Goal: Information Seeking & Learning: Learn about a topic

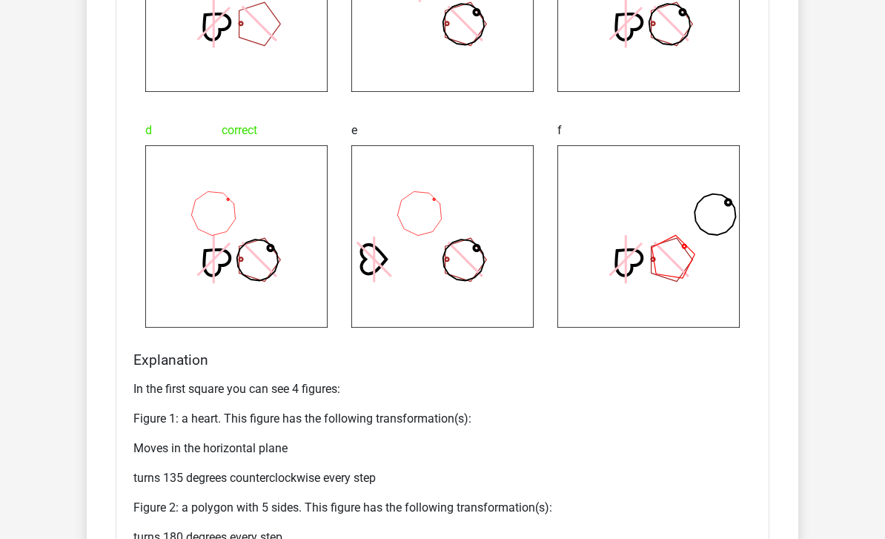
scroll to position [1641, 0]
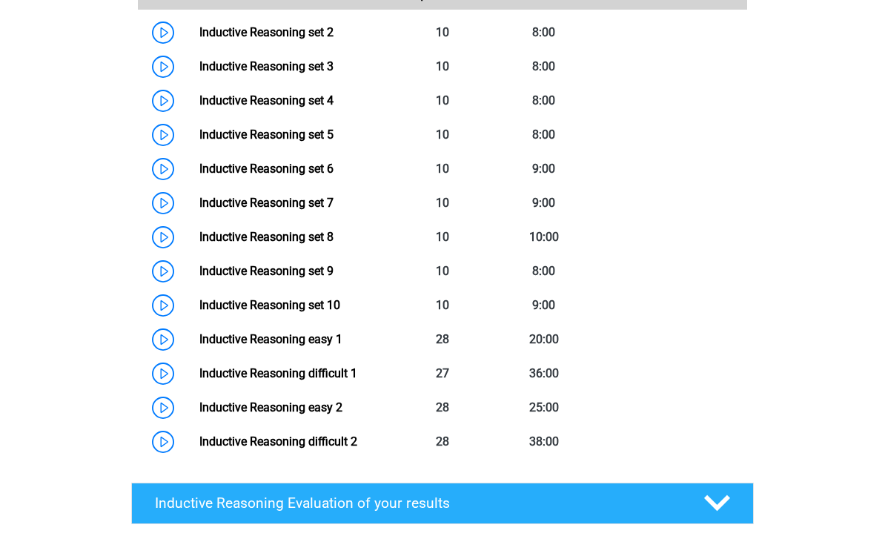
scroll to position [773, 0]
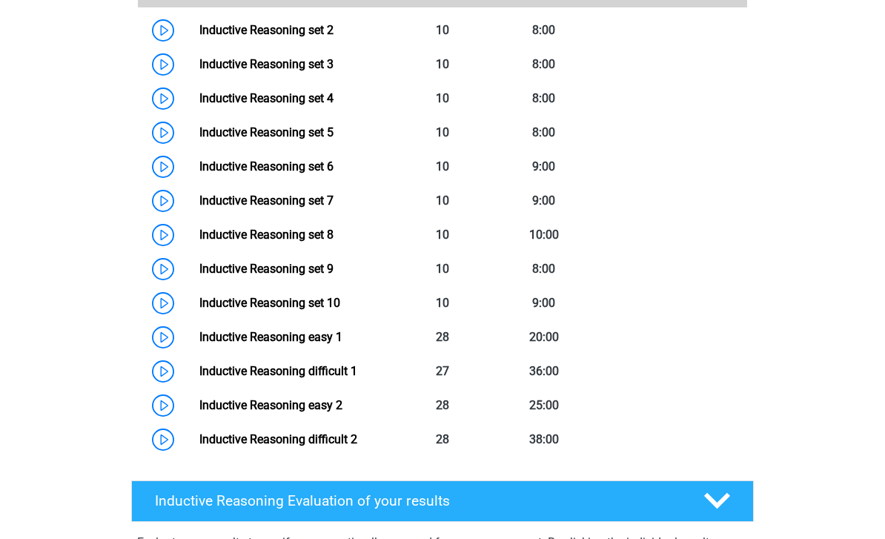
click at [199, 378] on link "Inductive Reasoning difficult 1" at bounding box center [278, 371] width 158 height 14
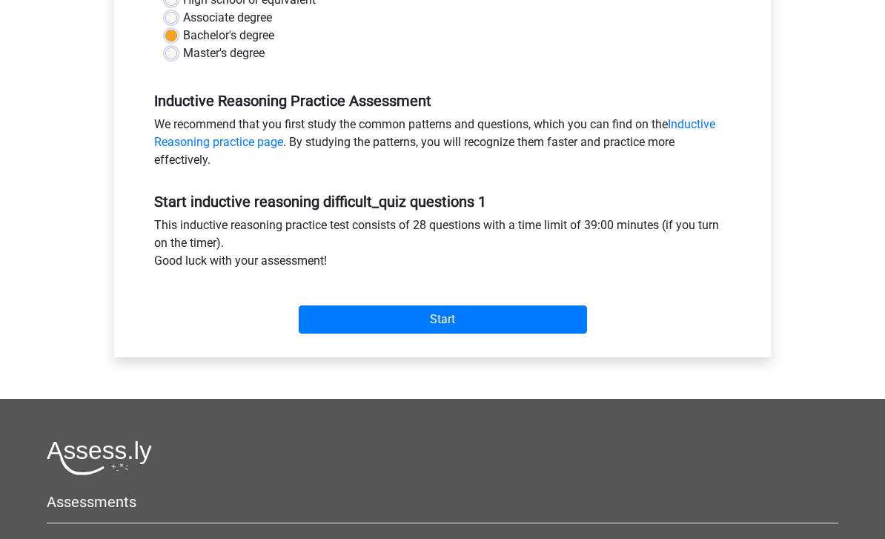
scroll to position [374, 0]
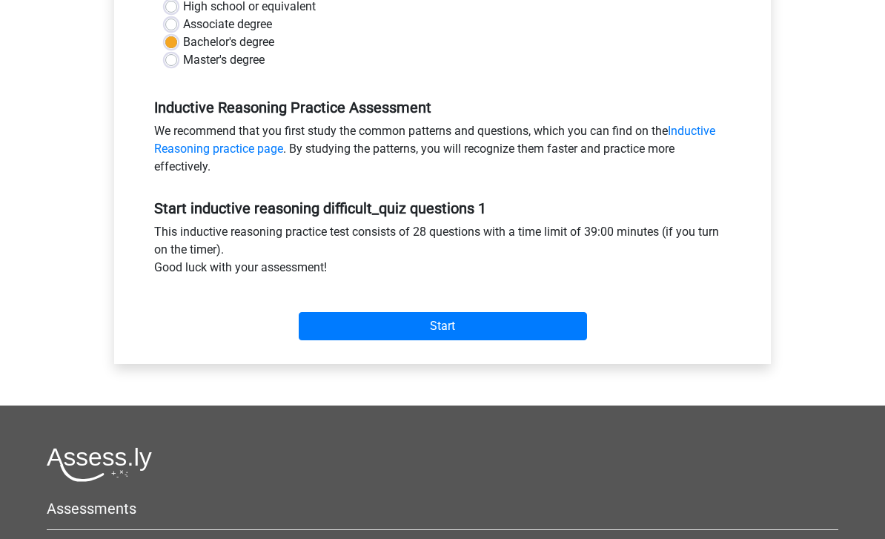
click at [550, 331] on input "Start" at bounding box center [443, 326] width 288 height 28
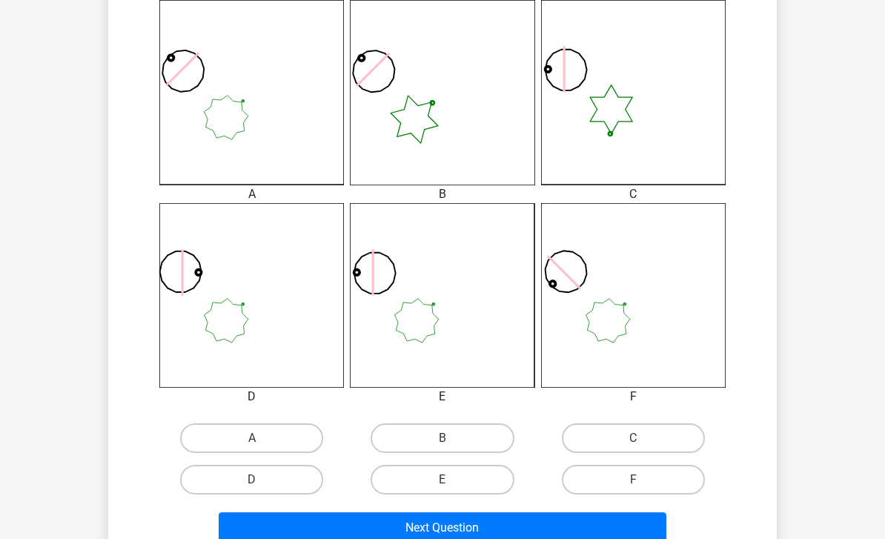
scroll to position [420, 0]
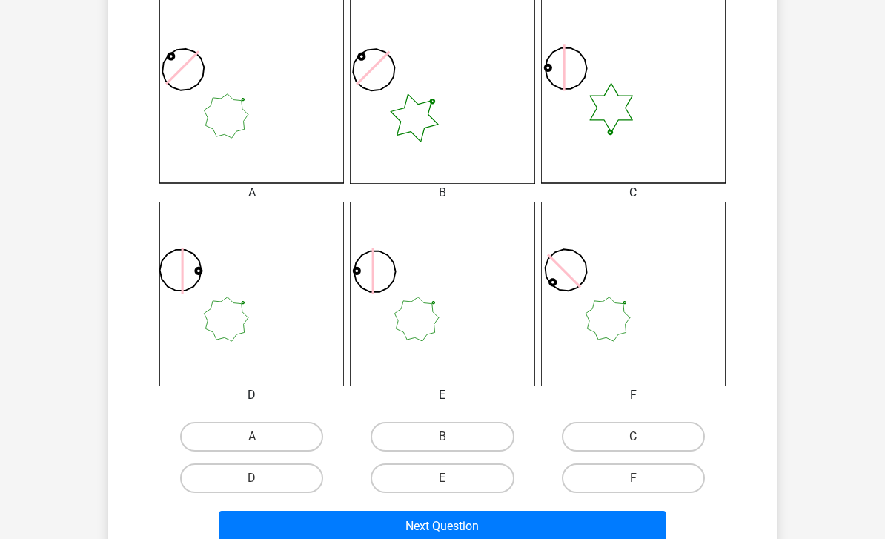
click at [487, 473] on label "E" at bounding box center [442, 478] width 143 height 30
click at [452, 478] on input "E" at bounding box center [448, 483] width 10 height 10
radio input "true"
click at [531, 530] on button "Next Question" at bounding box center [443, 526] width 449 height 31
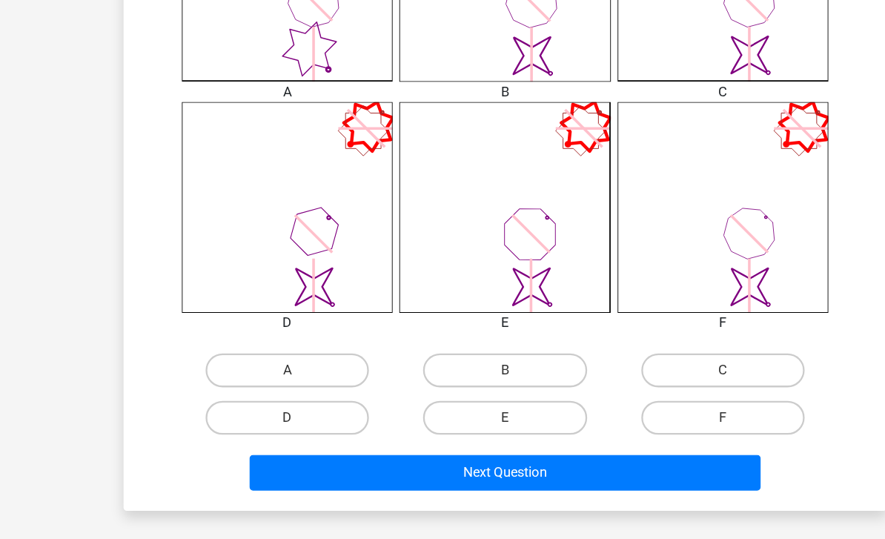
scroll to position [515, 0]
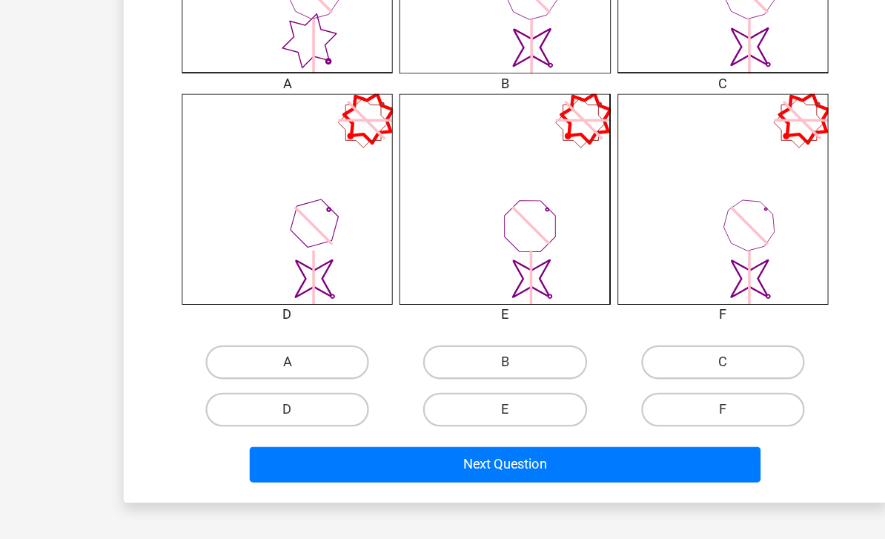
click at [658, 369] on label "F" at bounding box center [633, 384] width 143 height 30
click at [643, 384] on input "F" at bounding box center [638, 389] width 10 height 10
radio input "true"
click at [610, 417] on button "Next Question" at bounding box center [443, 432] width 449 height 31
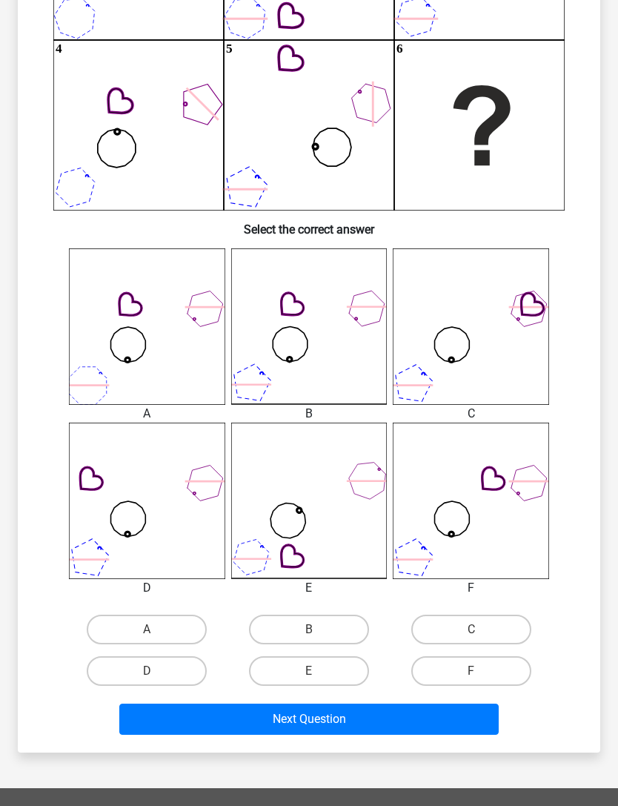
scroll to position [307, 0]
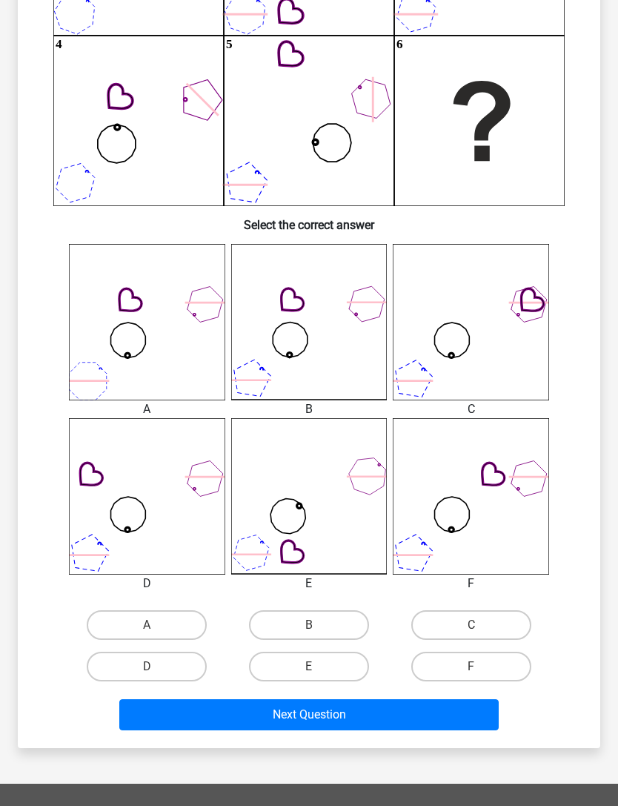
click at [340, 538] on label "B" at bounding box center [309, 625] width 120 height 30
click at [319, 538] on input "B" at bounding box center [314, 630] width 10 height 10
radio input "true"
click at [376, 538] on button "Next Question" at bounding box center [309, 714] width 380 height 31
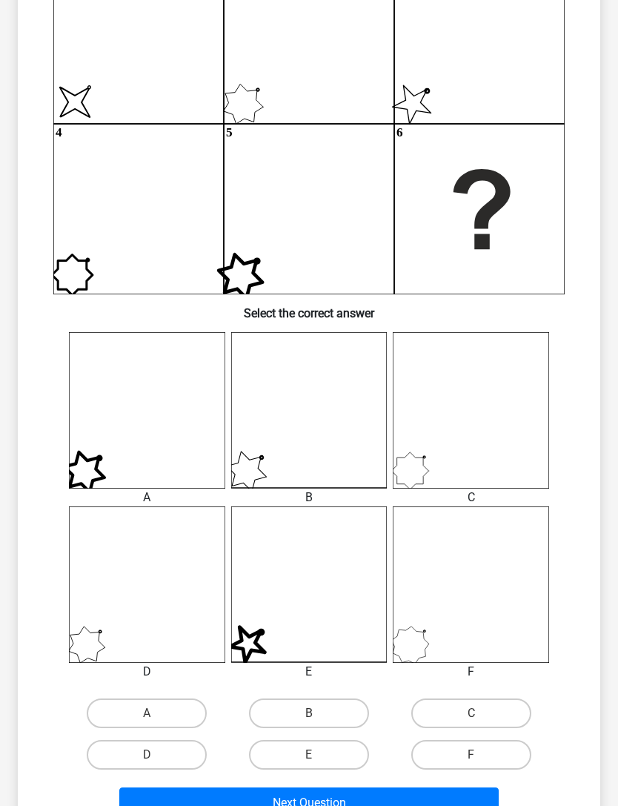
scroll to position [224, 0]
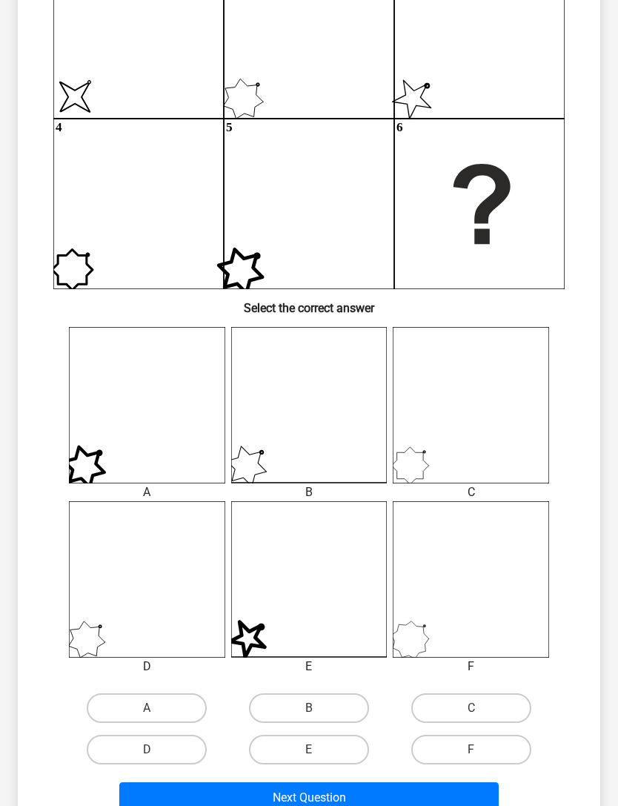
click at [491, 538] on label "F" at bounding box center [471, 750] width 120 height 30
click at [481, 538] on input "F" at bounding box center [477, 755] width 10 height 10
radio input "true"
click at [477, 538] on button "Next Question" at bounding box center [309, 797] width 380 height 31
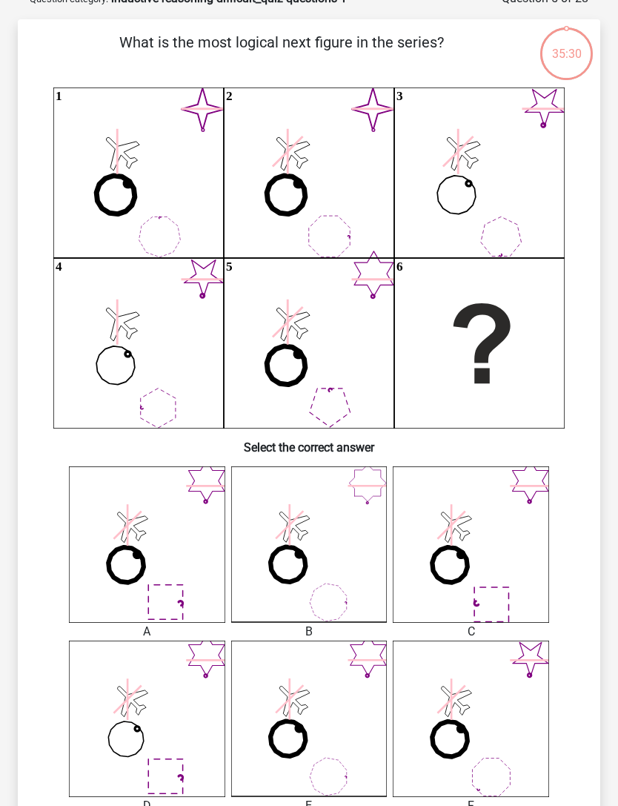
scroll to position [74, 0]
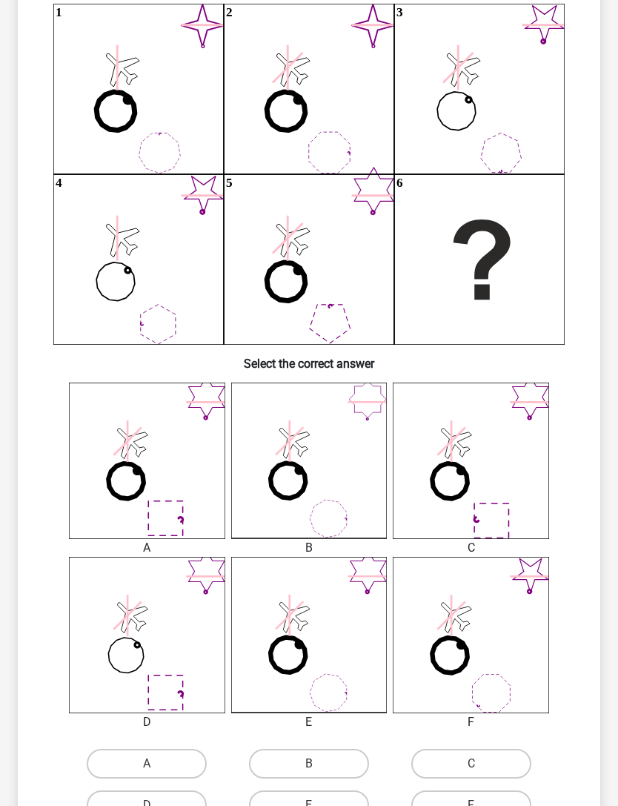
click at [139, 538] on label "A" at bounding box center [147, 764] width 120 height 30
click at [147, 538] on input "A" at bounding box center [152, 769] width 10 height 10
radio input "true"
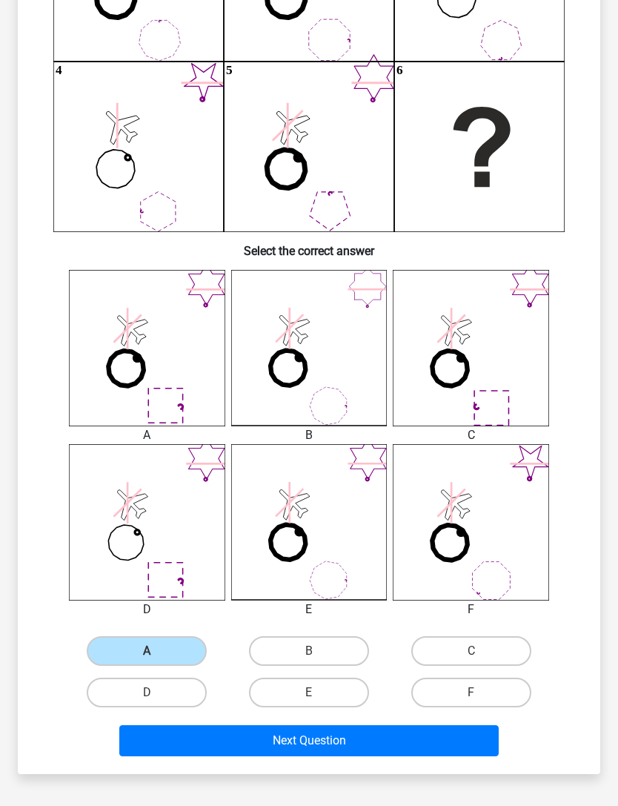
click at [441, 538] on button "Next Question" at bounding box center [309, 740] width 380 height 31
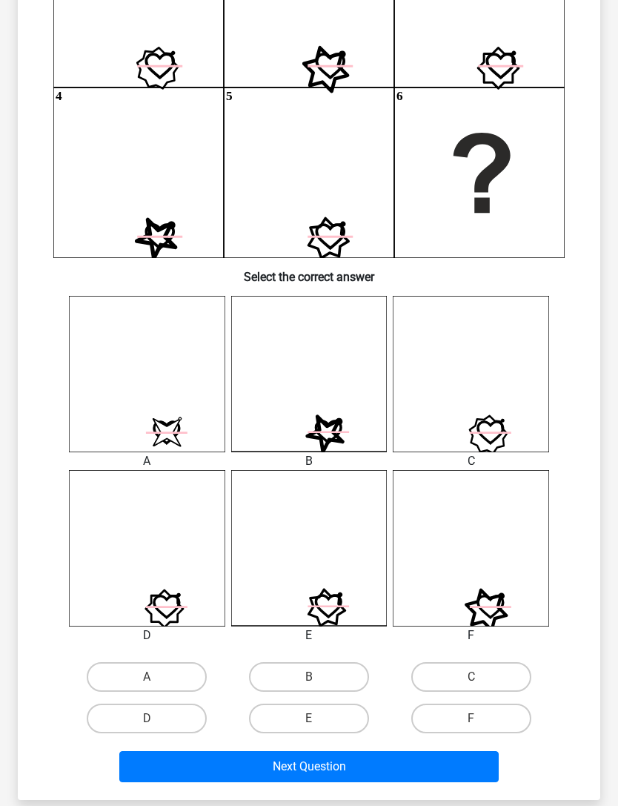
scroll to position [262, 0]
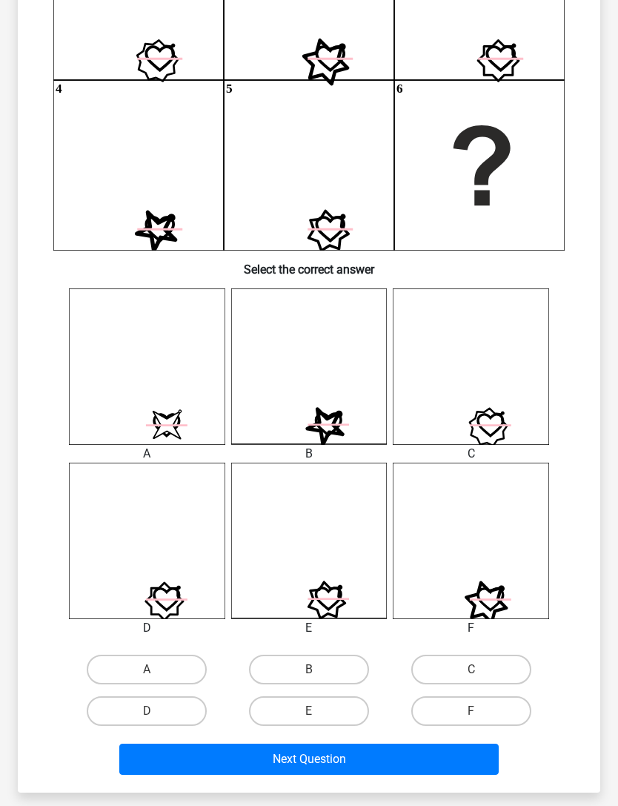
click at [168, 538] on label "A" at bounding box center [147, 670] width 120 height 30
click at [156, 538] on input "A" at bounding box center [152, 674] width 10 height 10
radio input "true"
click at [252, 538] on button "Next Question" at bounding box center [309, 759] width 380 height 31
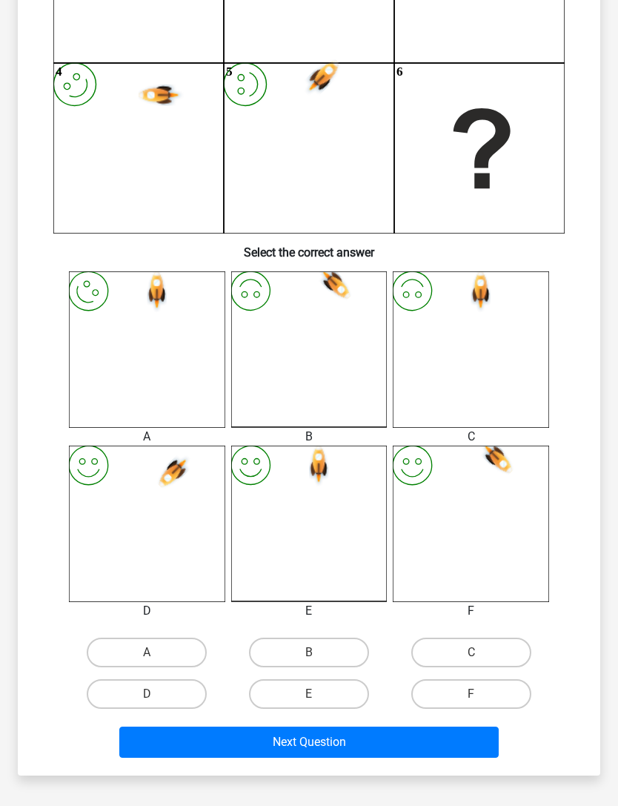
scroll to position [293, 0]
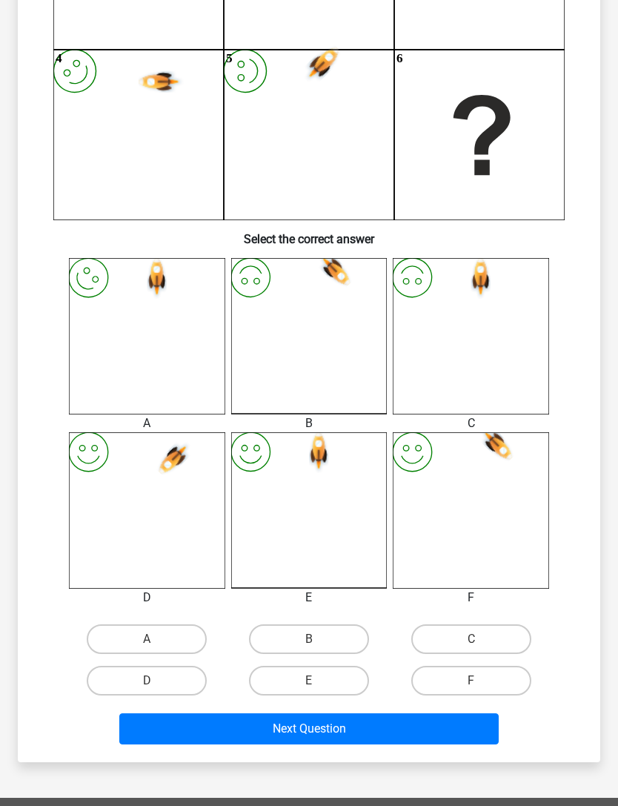
click at [332, 538] on label "E" at bounding box center [309, 681] width 120 height 30
click at [319, 538] on input "E" at bounding box center [314, 686] width 10 height 10
radio input "true"
click at [362, 538] on button "Next Question" at bounding box center [309, 728] width 380 height 31
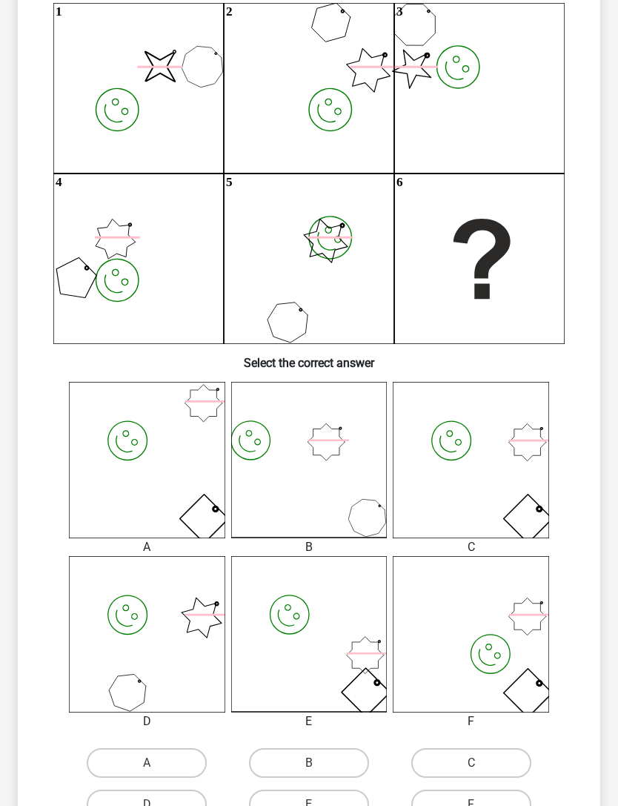
scroll to position [174, 0]
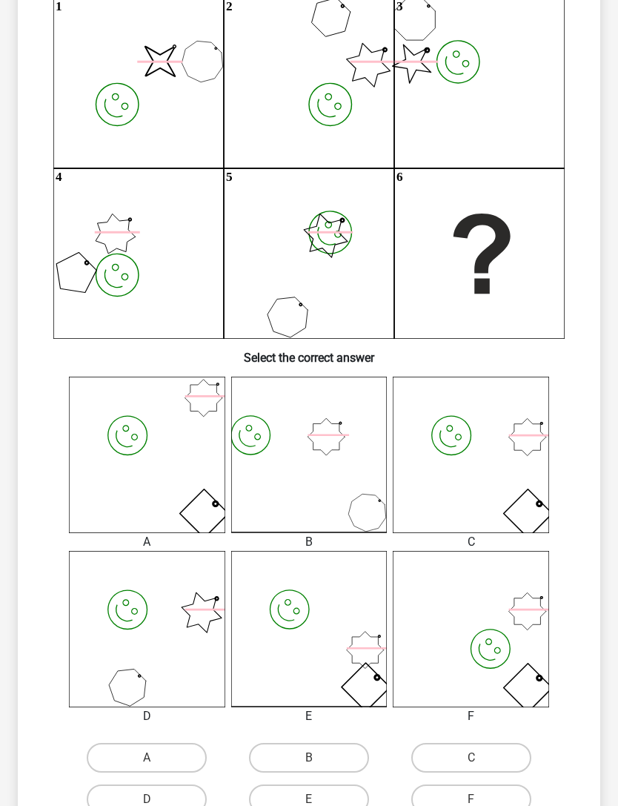
click at [478, 538] on label "C" at bounding box center [471, 758] width 120 height 30
click at [478, 538] on input "C" at bounding box center [477, 763] width 10 height 10
radio input "true"
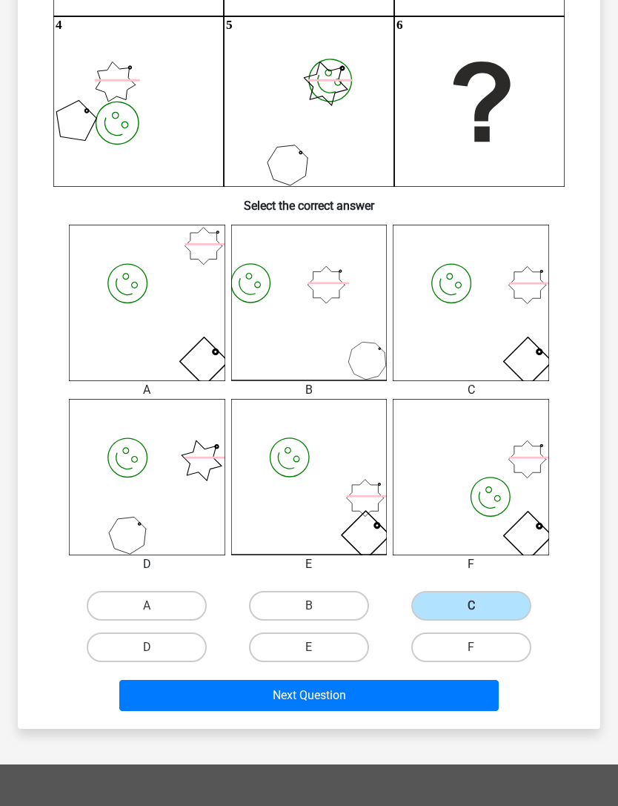
scroll to position [326, 0]
click at [428, 538] on button "Next Question" at bounding box center [309, 695] width 380 height 31
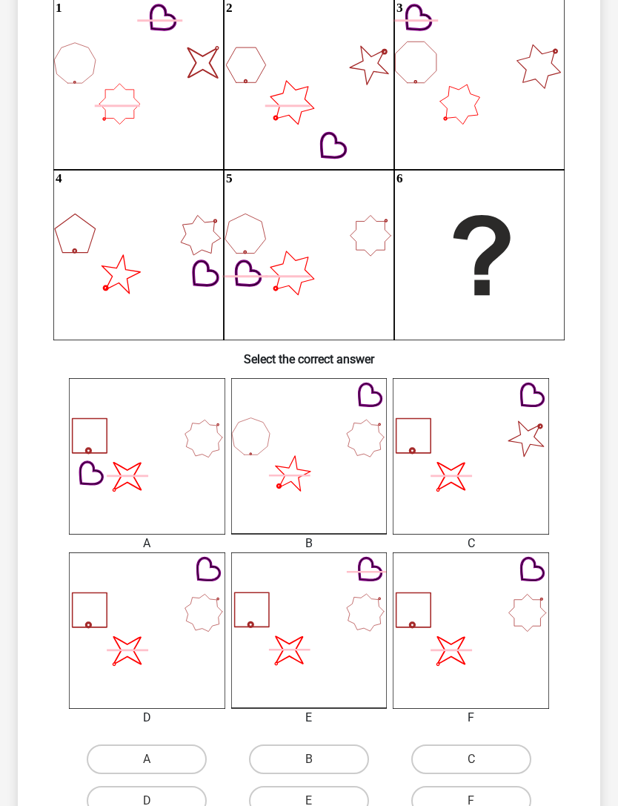
scroll to position [178, 0]
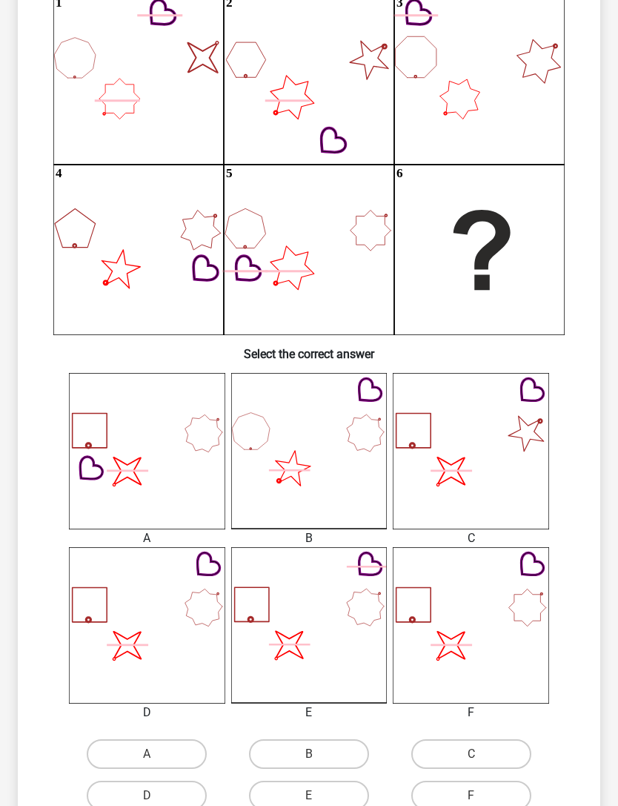
click at [113, 538] on label "D" at bounding box center [147, 796] width 120 height 30
click at [147, 538] on input "D" at bounding box center [152, 801] width 10 height 10
radio input "true"
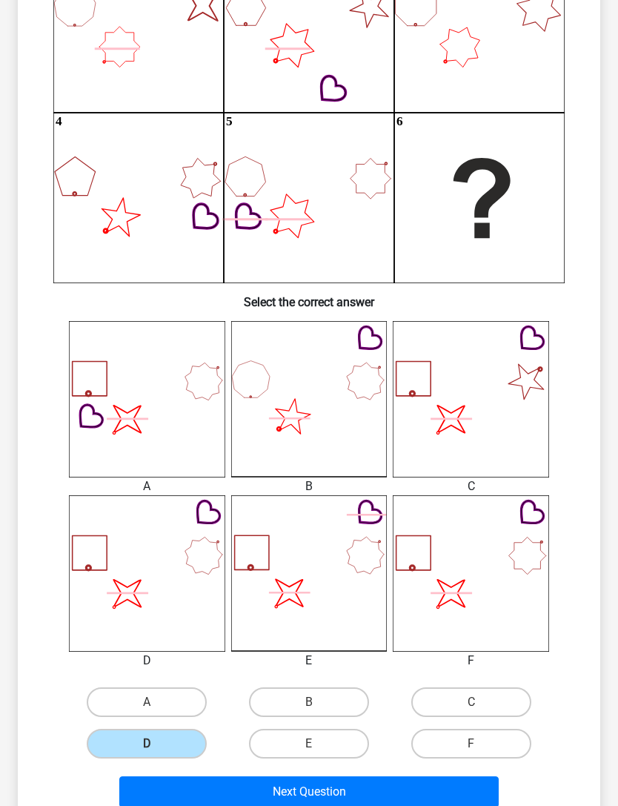
scroll to position [237, 0]
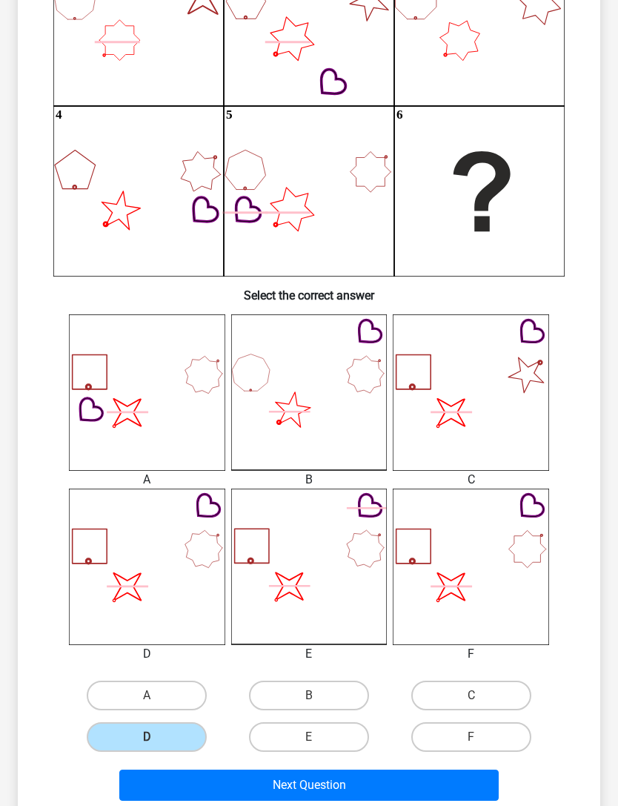
click at [459, 538] on button "Next Question" at bounding box center [309, 785] width 380 height 31
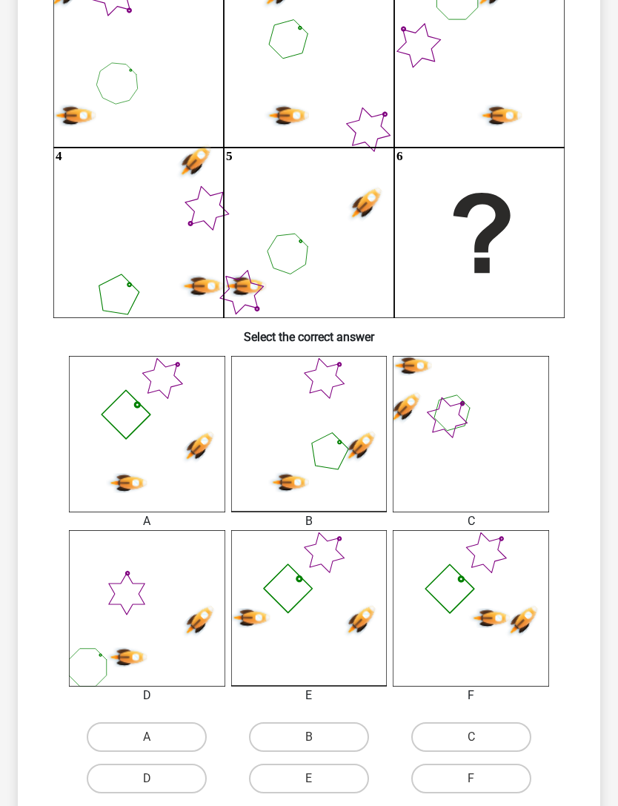
scroll to position [196, 0]
click at [113, 538] on label "A" at bounding box center [147, 736] width 120 height 30
click at [147, 538] on input "A" at bounding box center [152, 741] width 10 height 10
radio input "true"
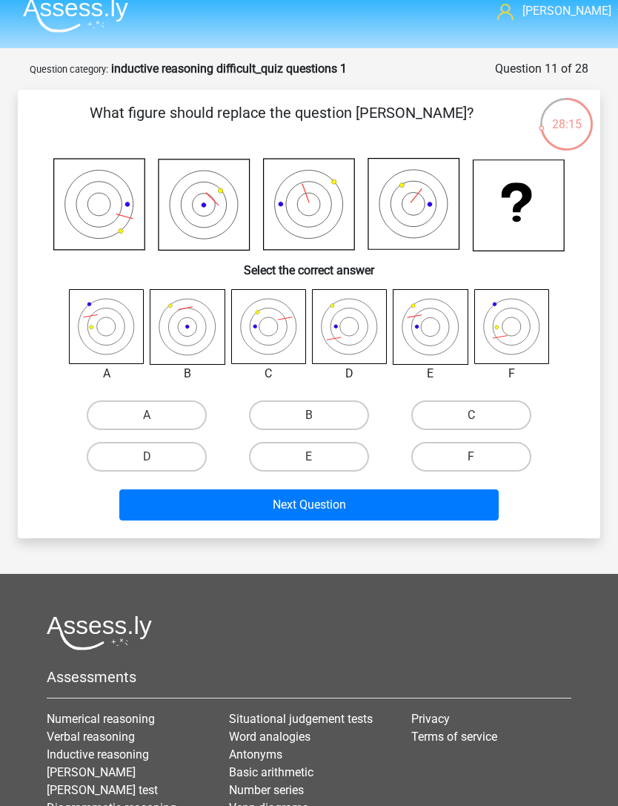
scroll to position [0, 0]
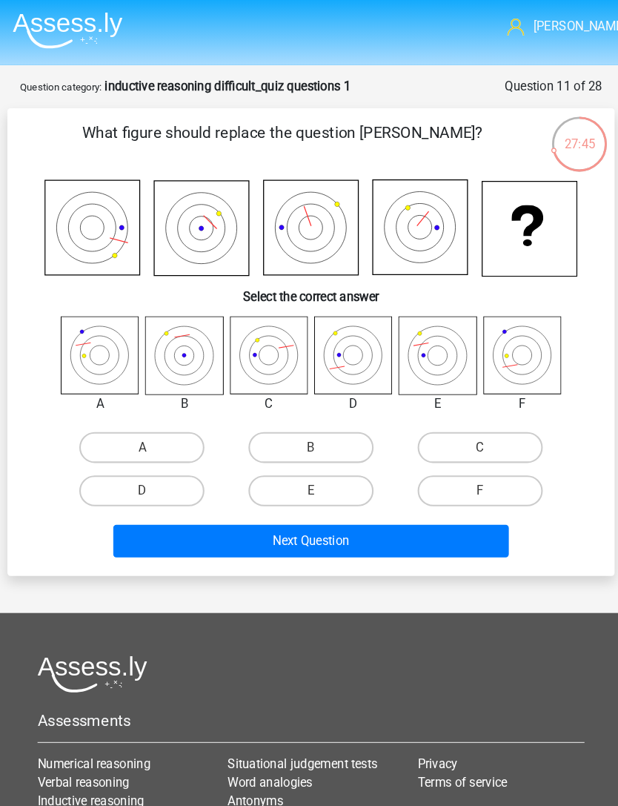
click at [101, 472] on label "D" at bounding box center [147, 471] width 120 height 30
click at [147, 472] on input "D" at bounding box center [152, 476] width 10 height 10
radio input "true"
click at [466, 527] on button "Next Question" at bounding box center [309, 518] width 380 height 31
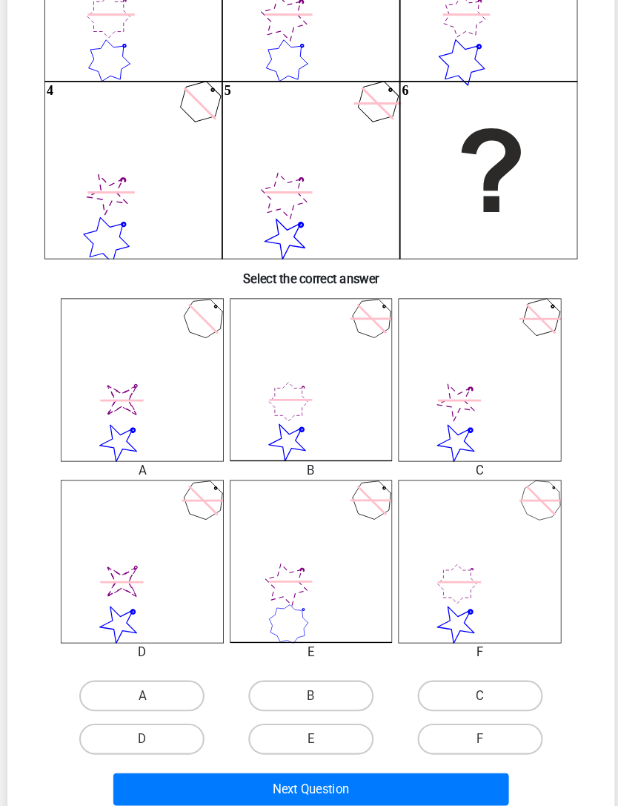
scroll to position [268, 0]
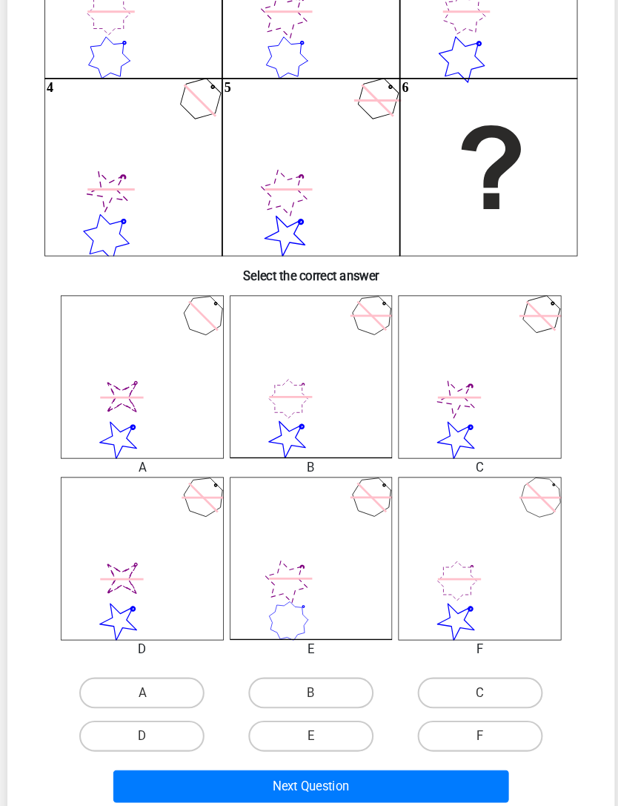
click at [104, 538] on label "D" at bounding box center [147, 706] width 120 height 30
click at [147, 538] on input "D" at bounding box center [152, 711] width 10 height 10
radio input "true"
click at [451, 538] on button "Next Question" at bounding box center [309, 753] width 380 height 31
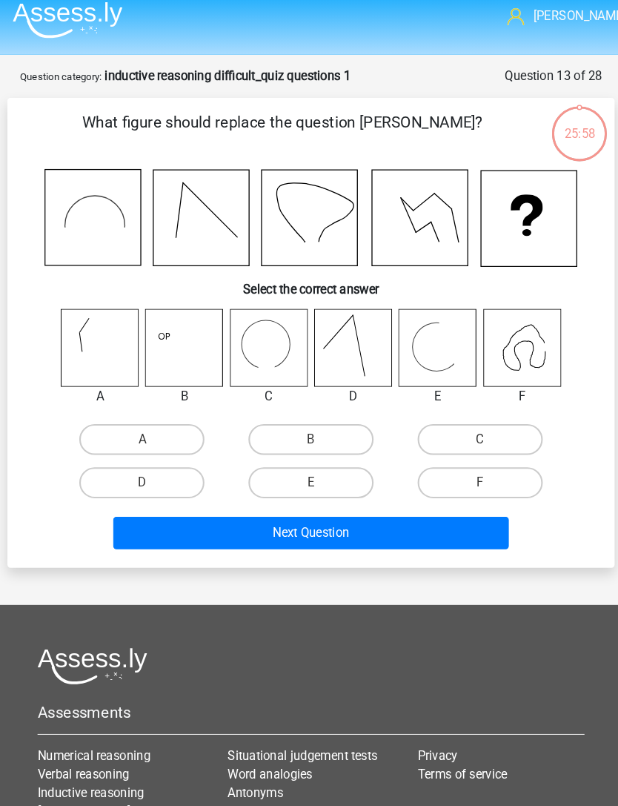
scroll to position [5, 0]
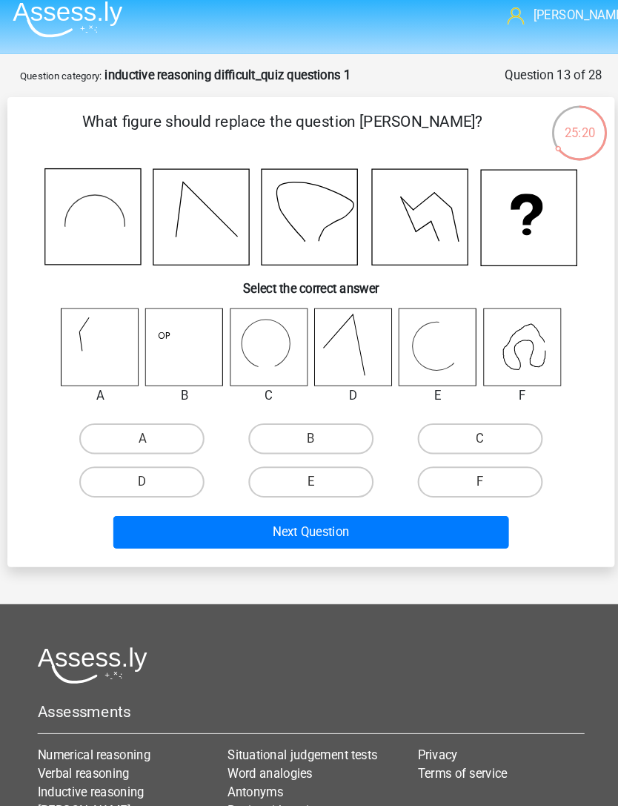
click at [107, 466] on label "D" at bounding box center [147, 468] width 120 height 30
click at [147, 468] on input "D" at bounding box center [152, 473] width 10 height 10
radio input "true"
click at [490, 425] on label "C" at bounding box center [471, 426] width 120 height 30
click at [481, 426] on input "C" at bounding box center [477, 431] width 10 height 10
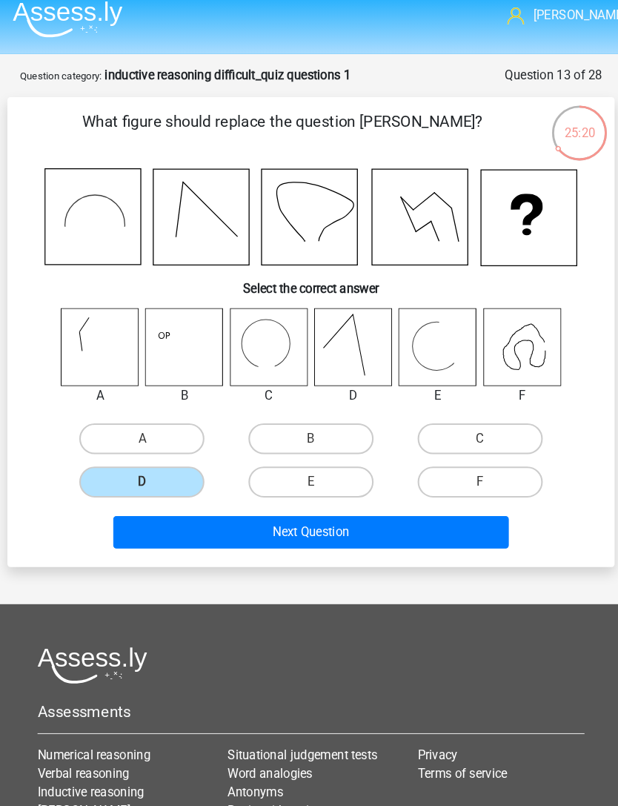
radio input "true"
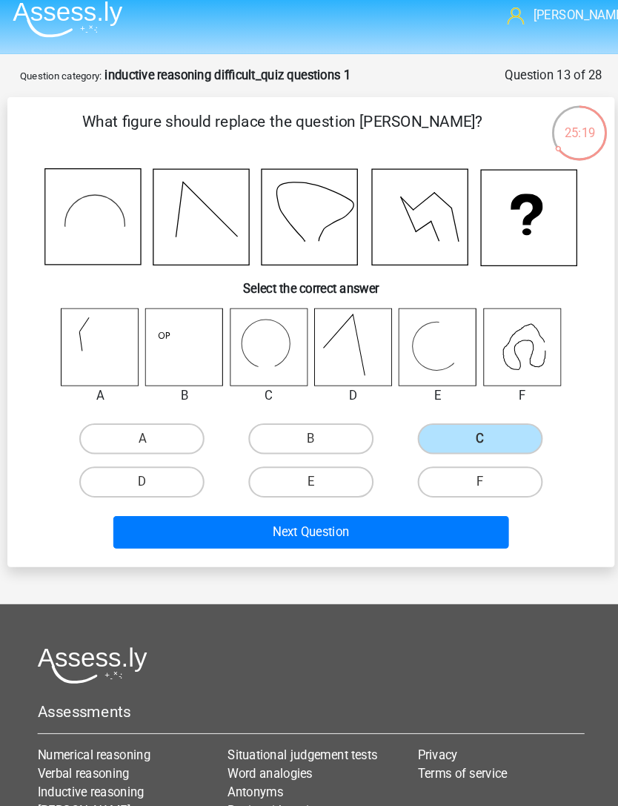
click at [162, 507] on button "Next Question" at bounding box center [309, 515] width 380 height 31
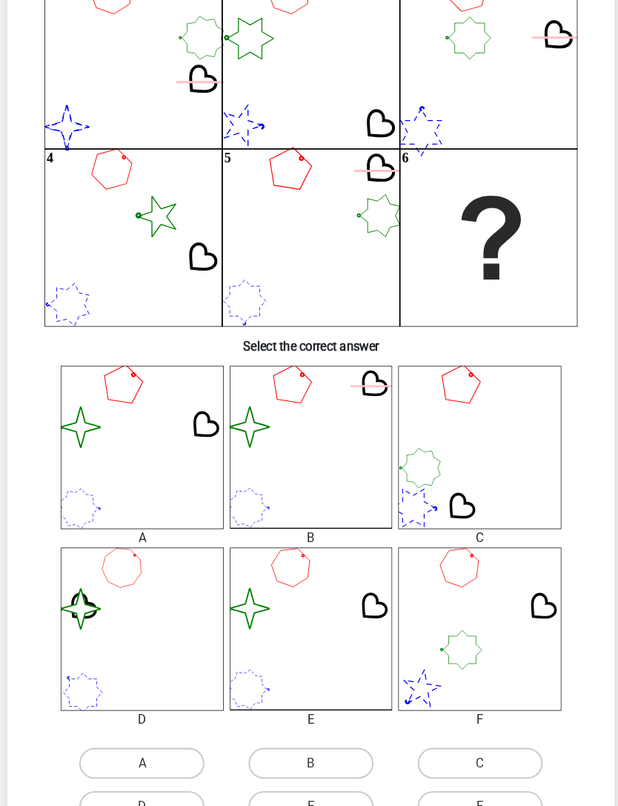
scroll to position [254, 0]
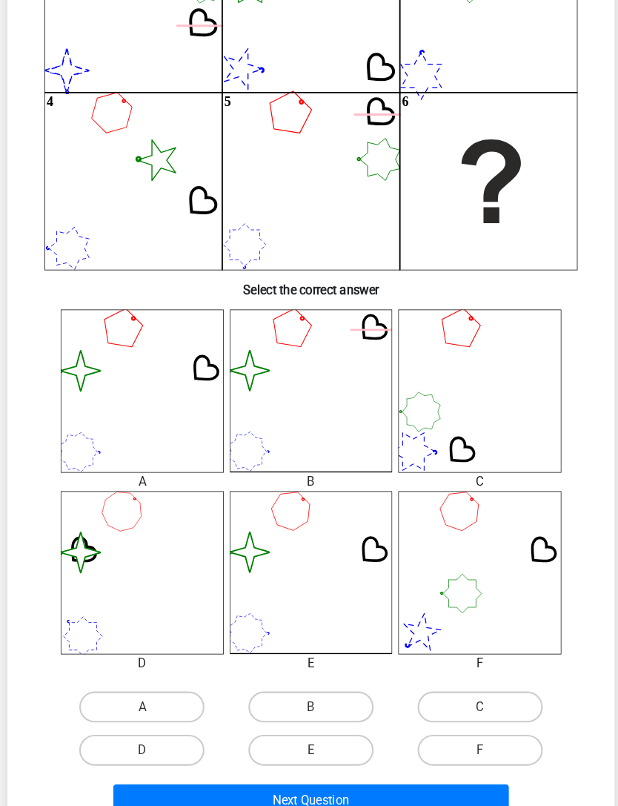
click at [102, 538] on label "A" at bounding box center [147, 679] width 120 height 30
click at [147, 538] on input "A" at bounding box center [152, 683] width 10 height 10
radio input "true"
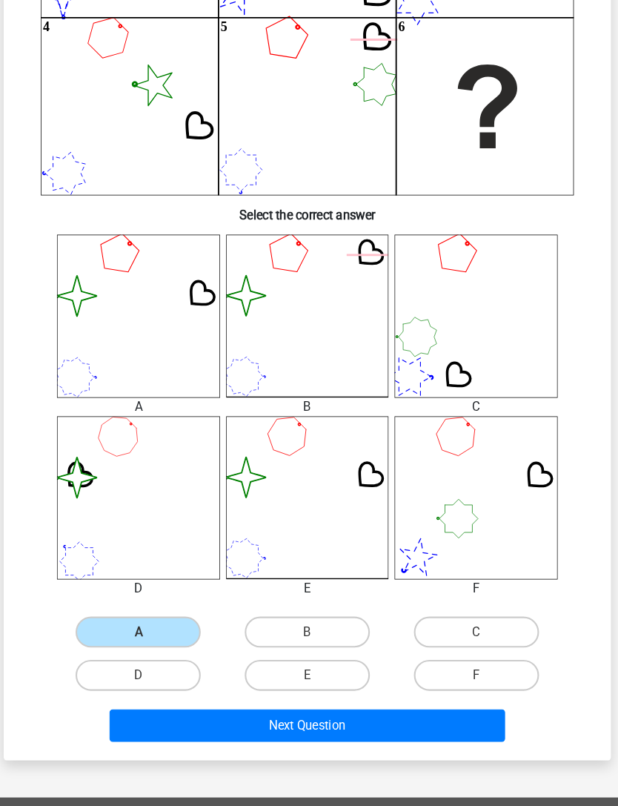
scroll to position [327, 0]
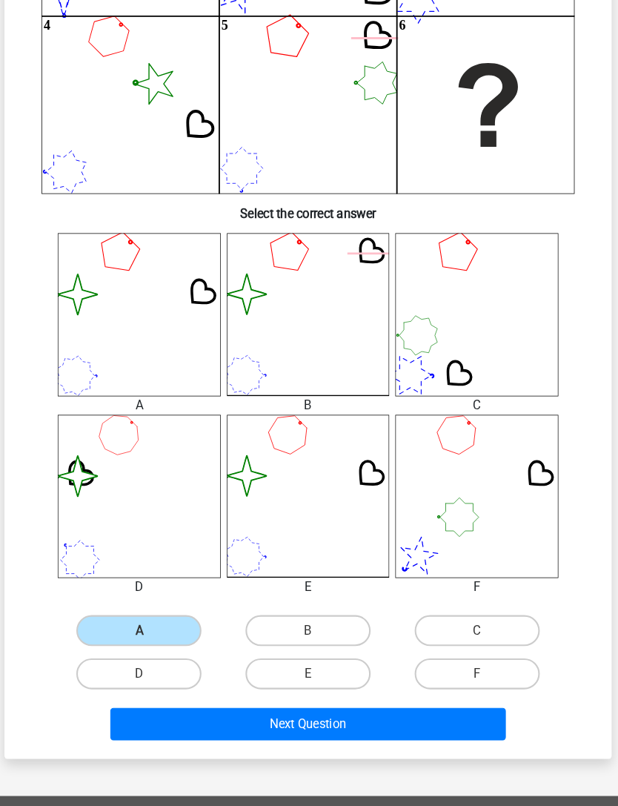
click at [456, 538] on button "Next Question" at bounding box center [309, 694] width 380 height 31
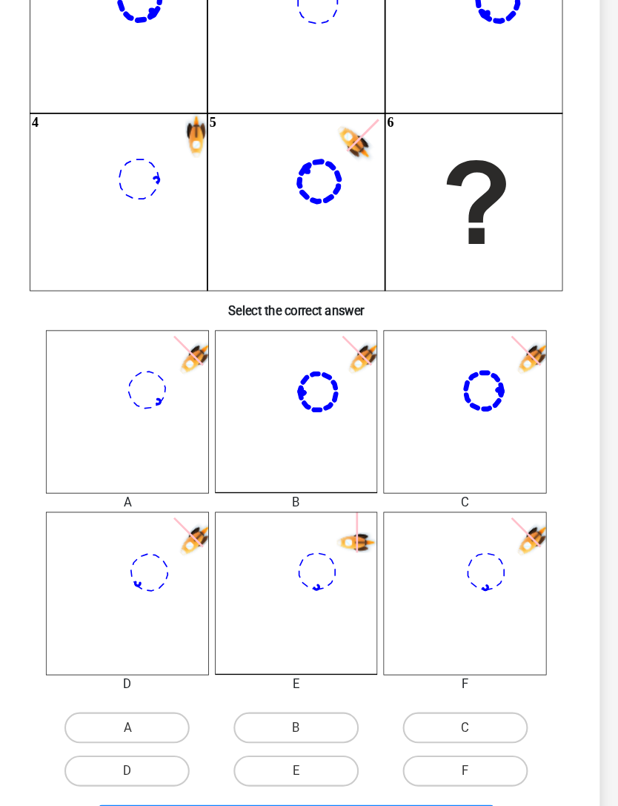
scroll to position [241, 0]
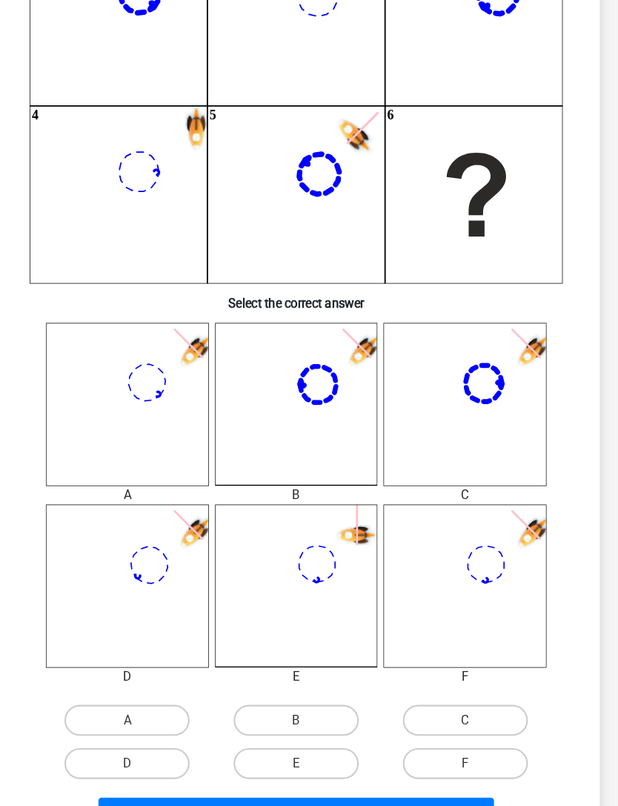
click at [87, 538] on label "A" at bounding box center [147, 691] width 120 height 30
click at [147, 538] on input "A" at bounding box center [152, 696] width 10 height 10
radio input "true"
click at [103, 538] on label "D" at bounding box center [147, 733] width 120 height 30
click at [147, 538] on input "D" at bounding box center [152, 738] width 10 height 10
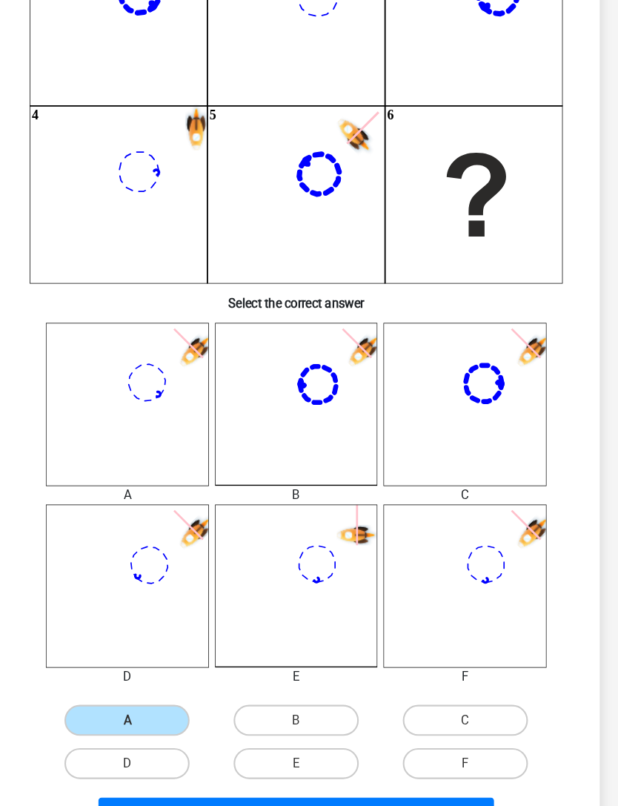
radio input "true"
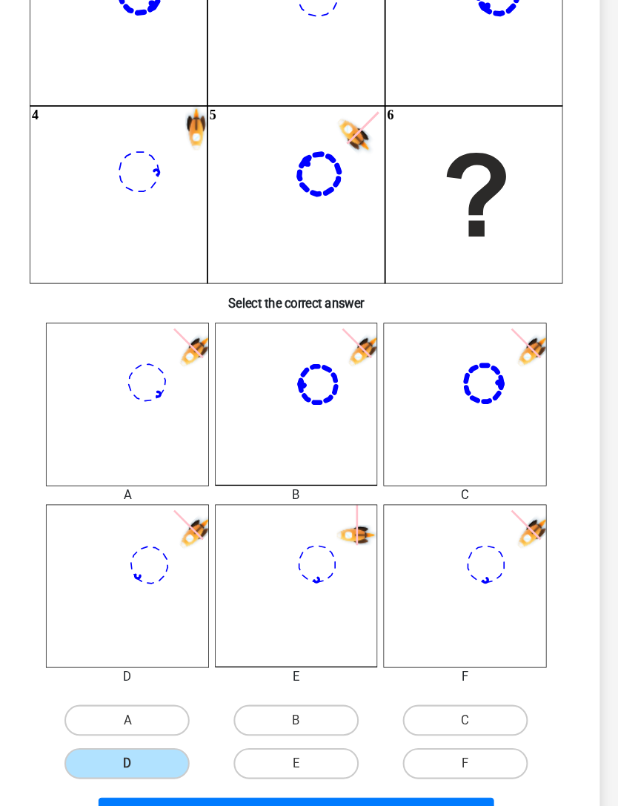
click at [119, 538] on button "Next Question" at bounding box center [309, 780] width 380 height 31
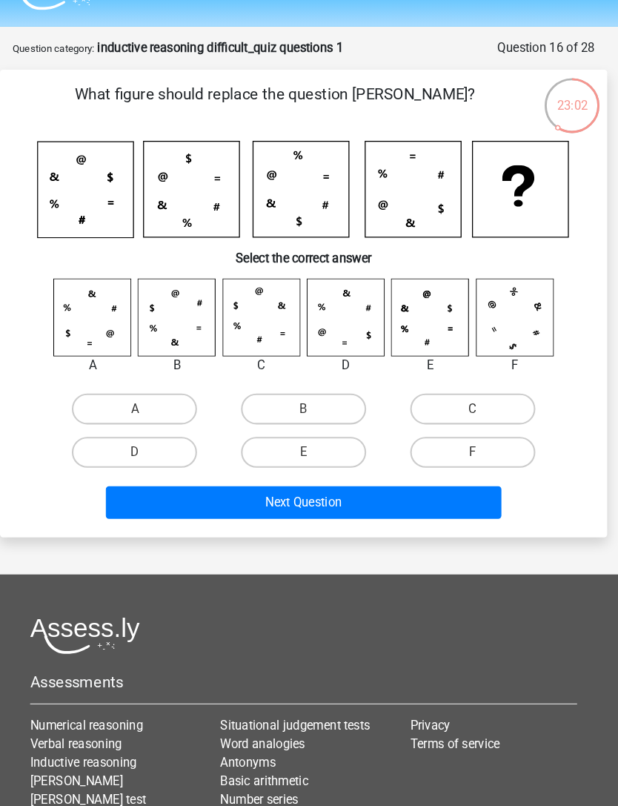
scroll to position [5, 0]
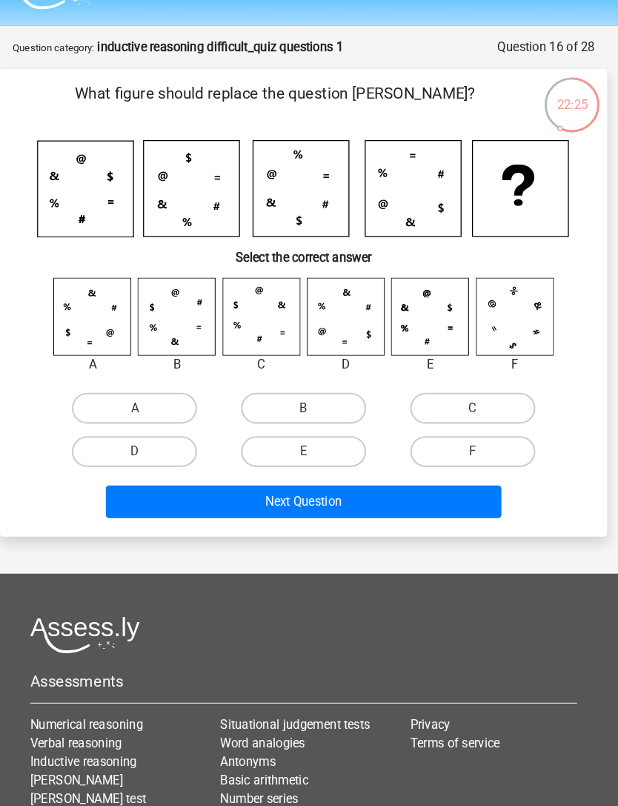
click at [87, 451] on label "D" at bounding box center [147, 466] width 120 height 30
click at [147, 466] on input "D" at bounding box center [152, 471] width 10 height 10
radio input "true"
click at [422, 498] on button "Next Question" at bounding box center [309, 513] width 380 height 31
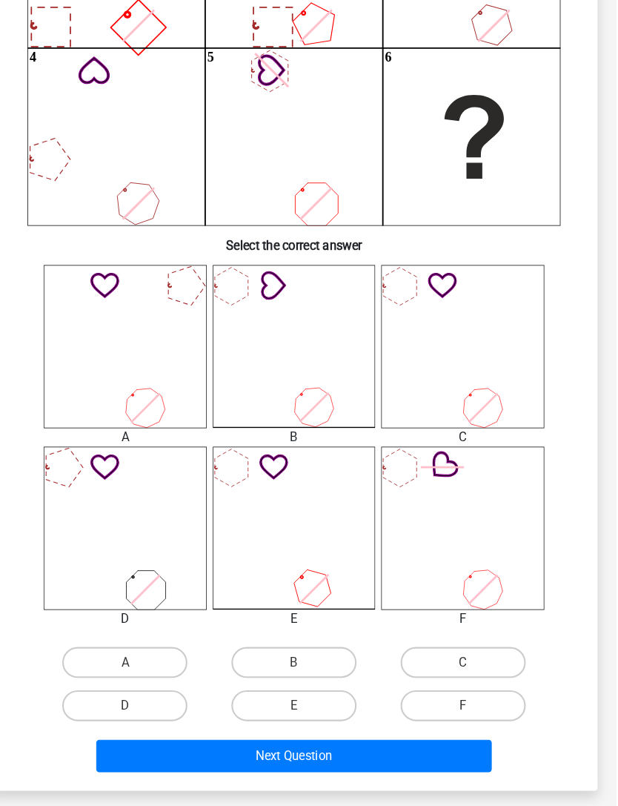
scroll to position [297, 0]
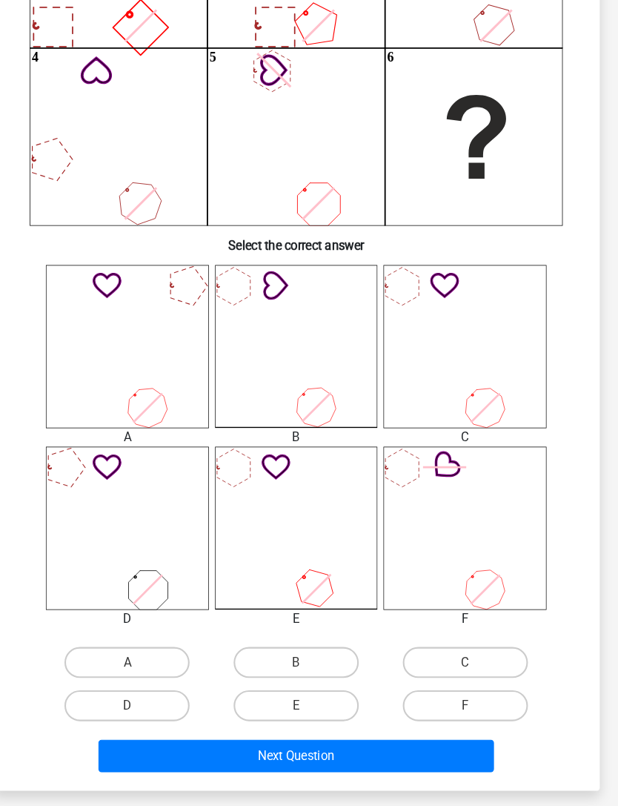
click at [159, 538] on label "A" at bounding box center [147, 636] width 120 height 30
click at [156, 538] on input "A" at bounding box center [152, 640] width 10 height 10
radio input "true"
click at [259, 538] on button "Next Question" at bounding box center [309, 725] width 380 height 31
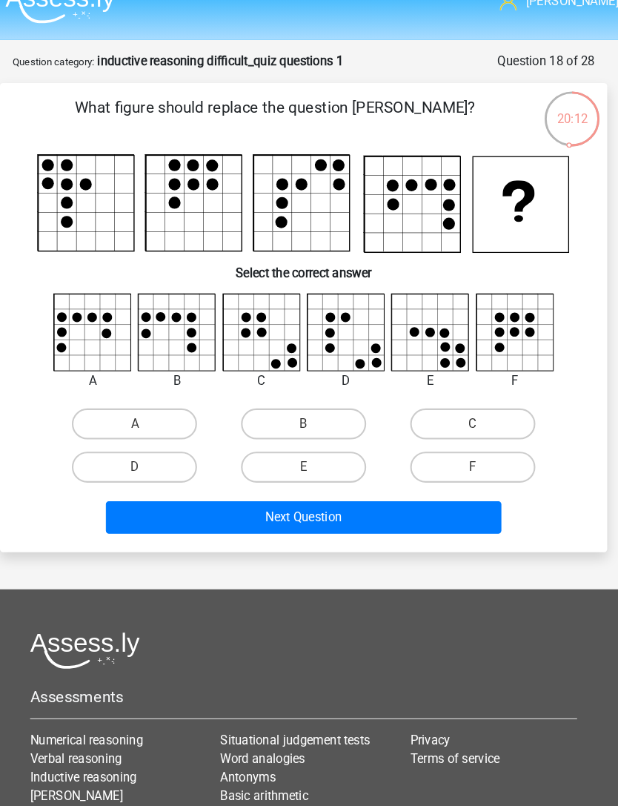
scroll to position [24, 0]
click at [99, 450] on label "D" at bounding box center [147, 449] width 120 height 30
click at [147, 450] on input "D" at bounding box center [152, 454] width 10 height 10
radio input "true"
click at [437, 495] on button "Next Question" at bounding box center [309, 496] width 380 height 31
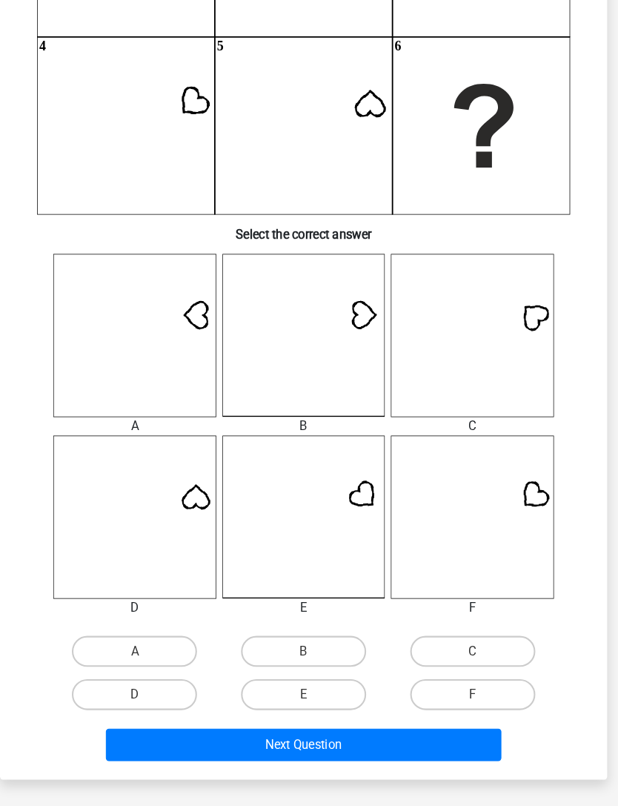
scroll to position [308, 0]
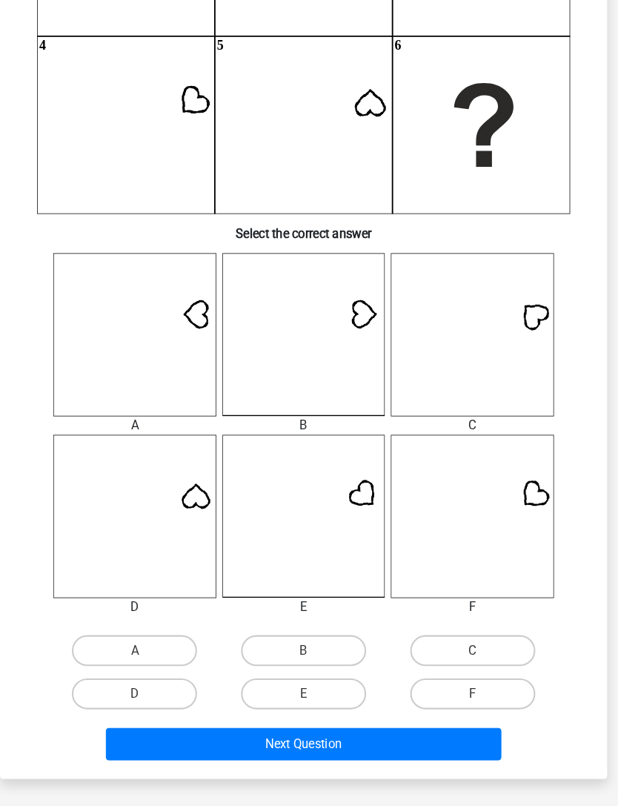
click at [174, 538] on label "A" at bounding box center [147, 624] width 120 height 30
click at [156, 538] on input "A" at bounding box center [152, 629] width 10 height 10
radio input "true"
click at [268, 538] on button "Next Question" at bounding box center [309, 713] width 380 height 31
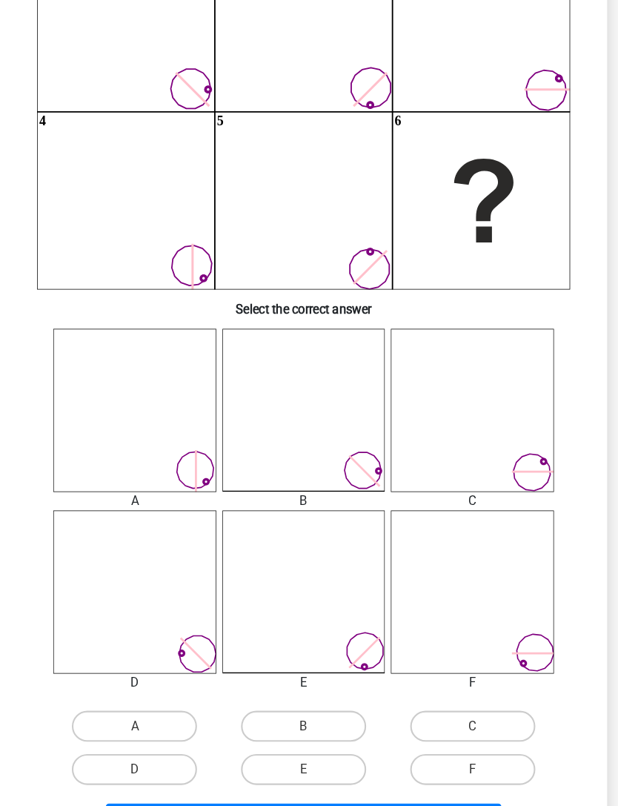
scroll to position [237, 0]
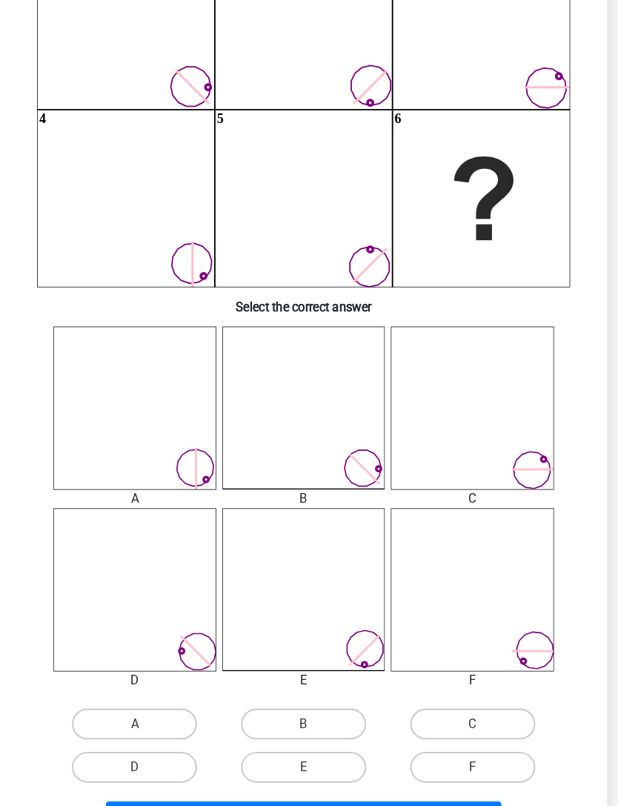
click at [315, 538] on label "B" at bounding box center [309, 695] width 120 height 30
click at [315, 538] on input "B" at bounding box center [314, 700] width 10 height 10
radio input "true"
click at [360, 538] on button "Next Question" at bounding box center [309, 784] width 380 height 31
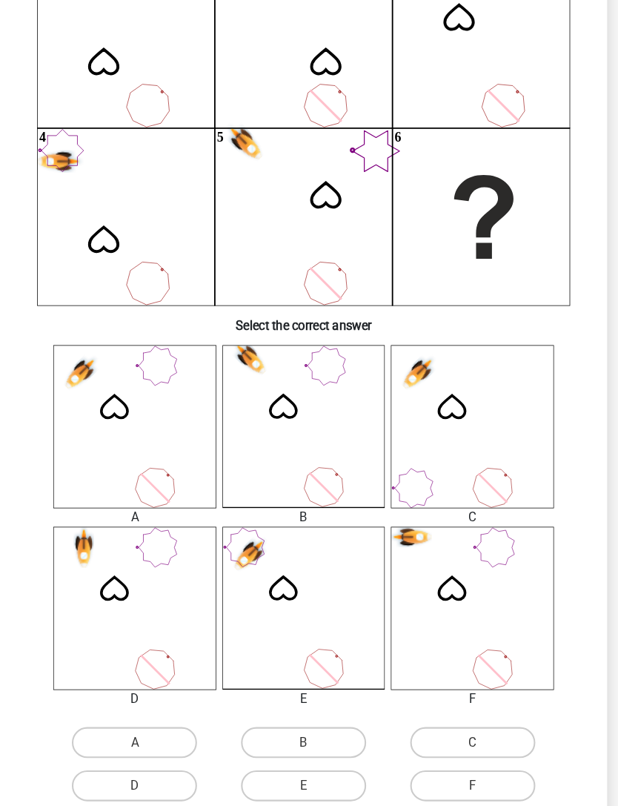
scroll to position [242, 0]
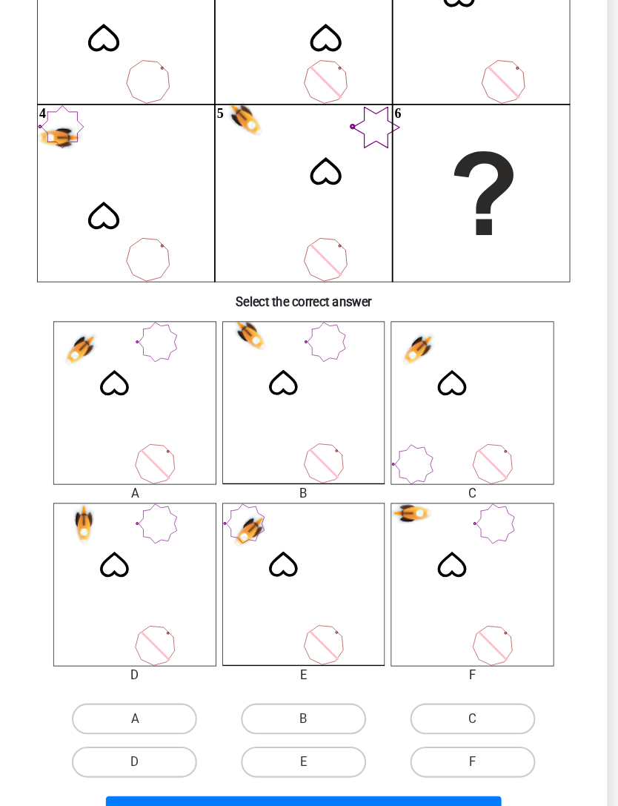
click at [149, 538] on label "A" at bounding box center [147, 690] width 120 height 30
click at [149, 538] on input "A" at bounding box center [152, 695] width 10 height 10
radio input "true"
click at [362, 538] on button "Next Question" at bounding box center [309, 779] width 380 height 31
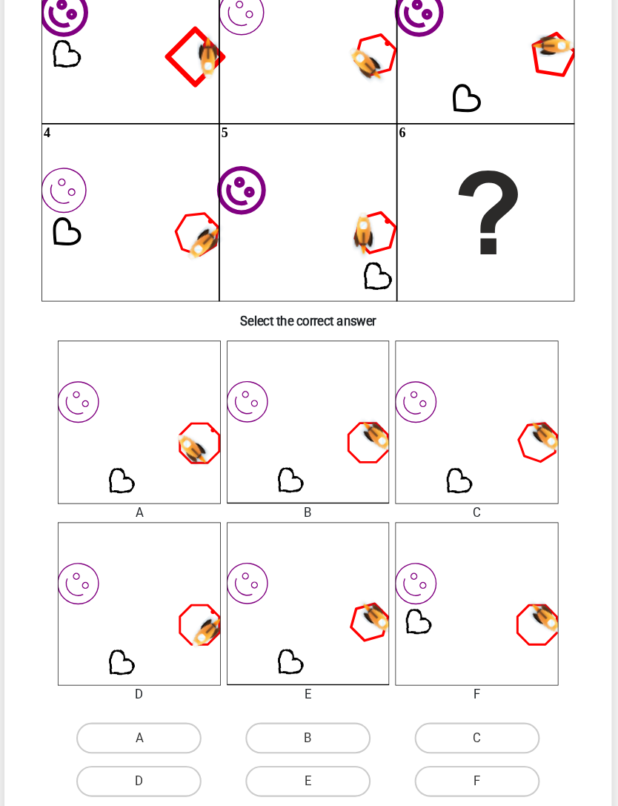
scroll to position [230, 0]
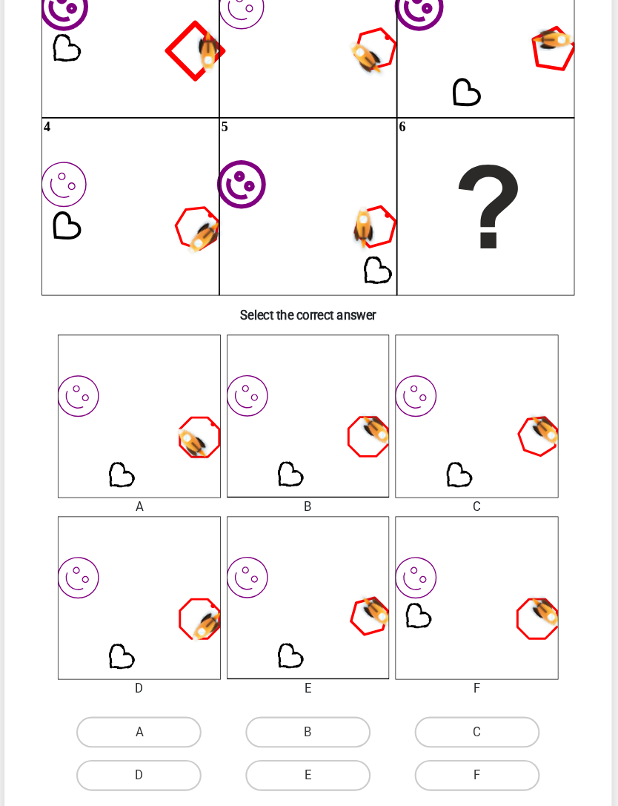
click at [308, 538] on label "B" at bounding box center [309, 702] width 120 height 30
click at [309, 538] on input "B" at bounding box center [314, 707] width 10 height 10
radio input "true"
click at [356, 538] on button "Next Question" at bounding box center [309, 791] width 380 height 31
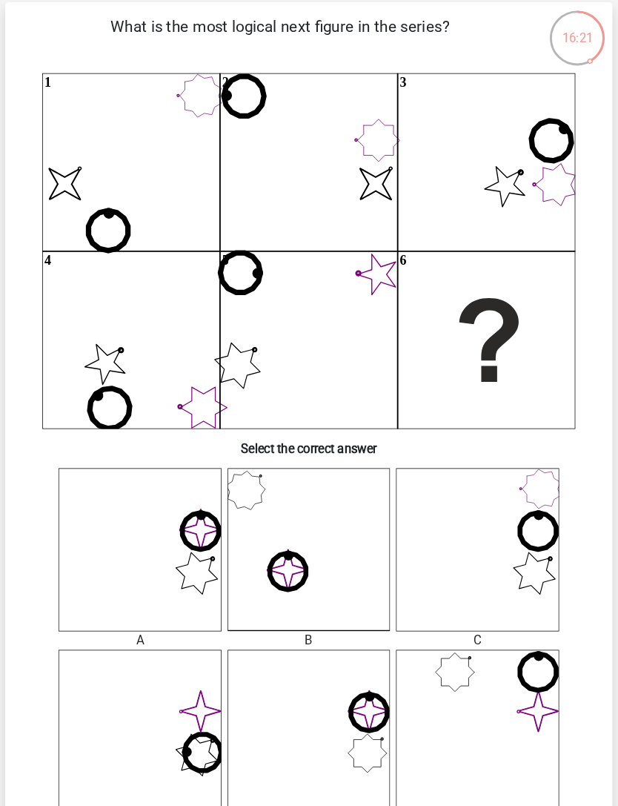
scroll to position [100, 0]
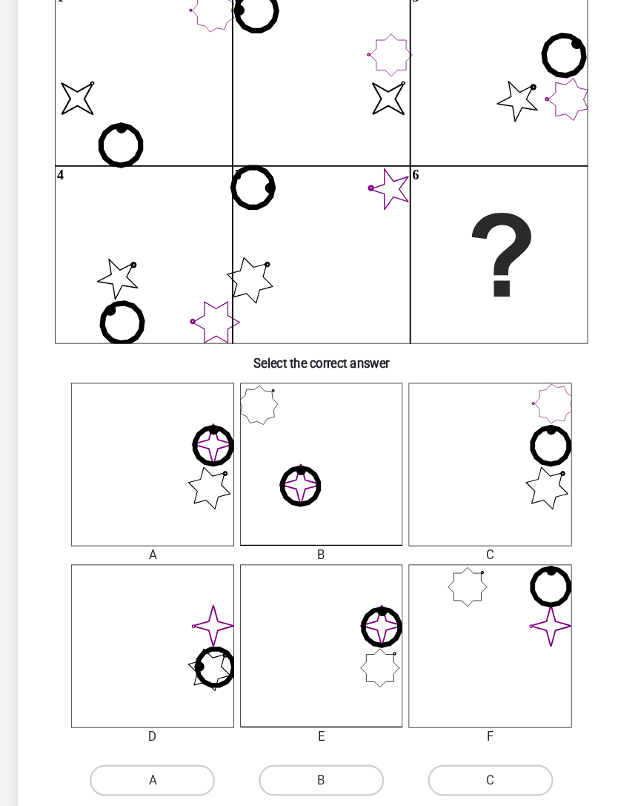
click at [168, 538] on label "A" at bounding box center [147, 749] width 120 height 30
click at [156, 538] on input "A" at bounding box center [152, 754] width 10 height 10
radio input "true"
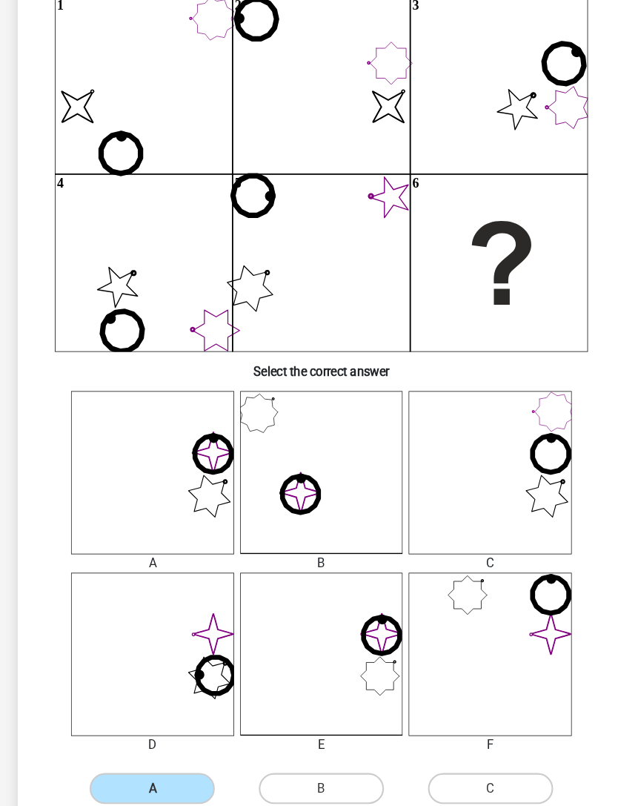
scroll to position [221, 0]
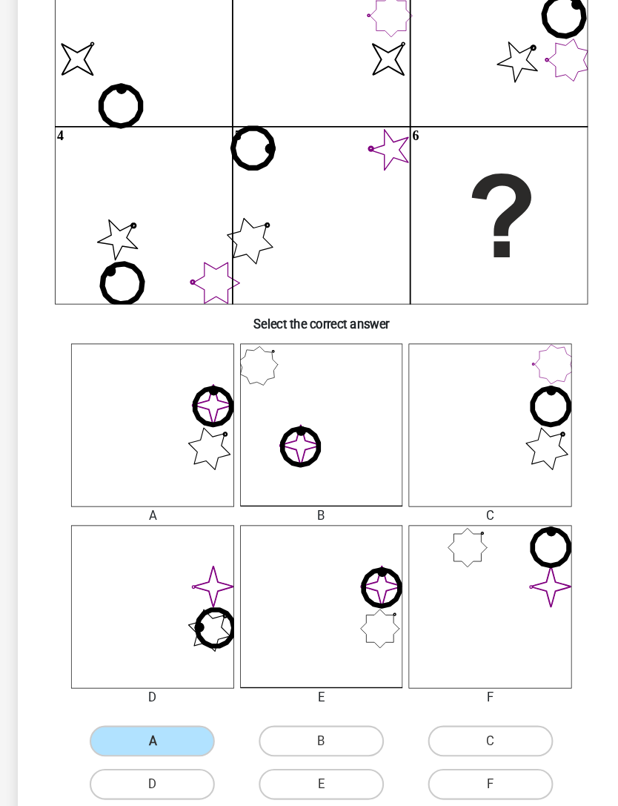
click at [377, 538] on button "Next Question" at bounding box center [309, 800] width 380 height 31
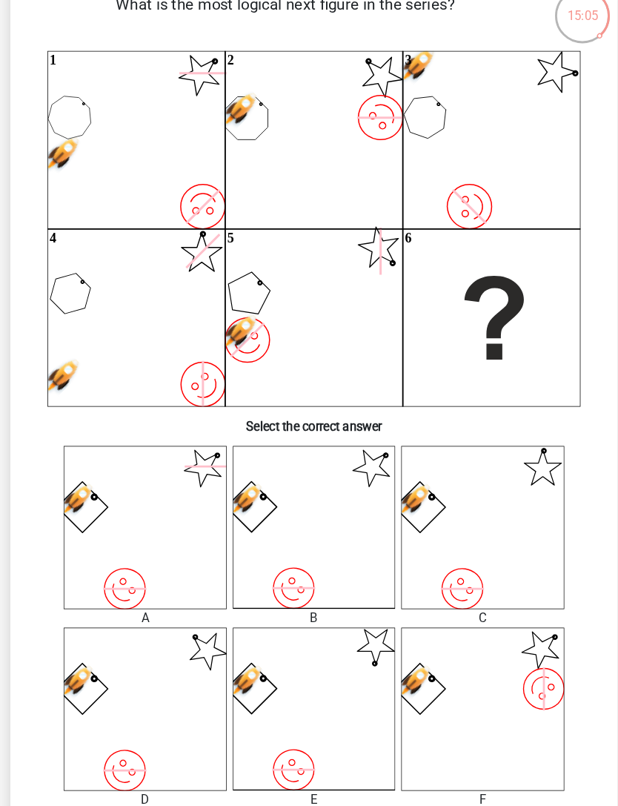
scroll to position [122, 0]
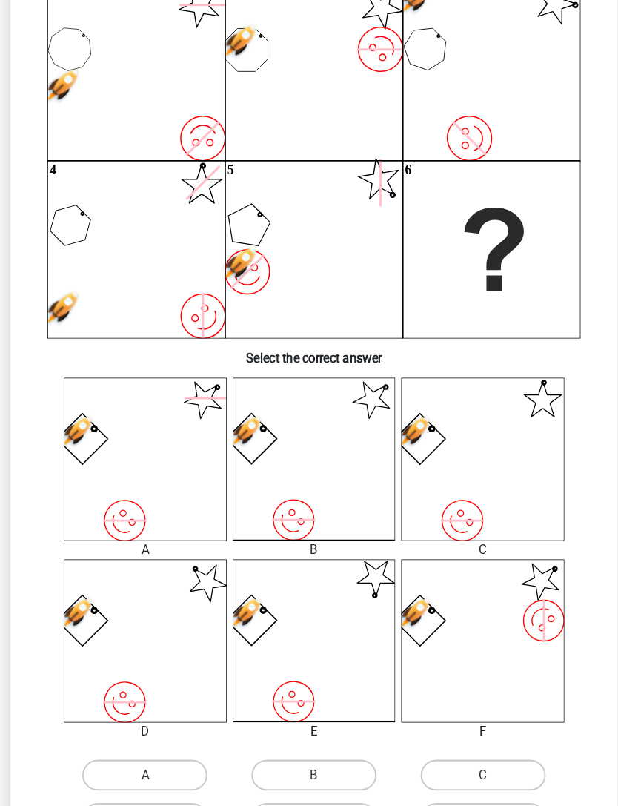
click at [320, 538] on label "B" at bounding box center [309, 744] width 120 height 30
click at [319, 538] on input "B" at bounding box center [314, 749] width 10 height 10
radio input "true"
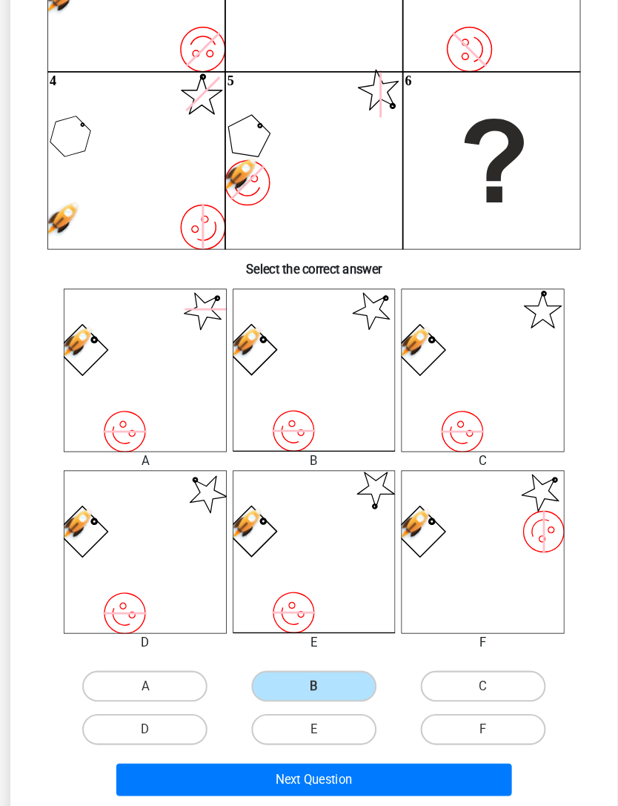
scroll to position [279, 0]
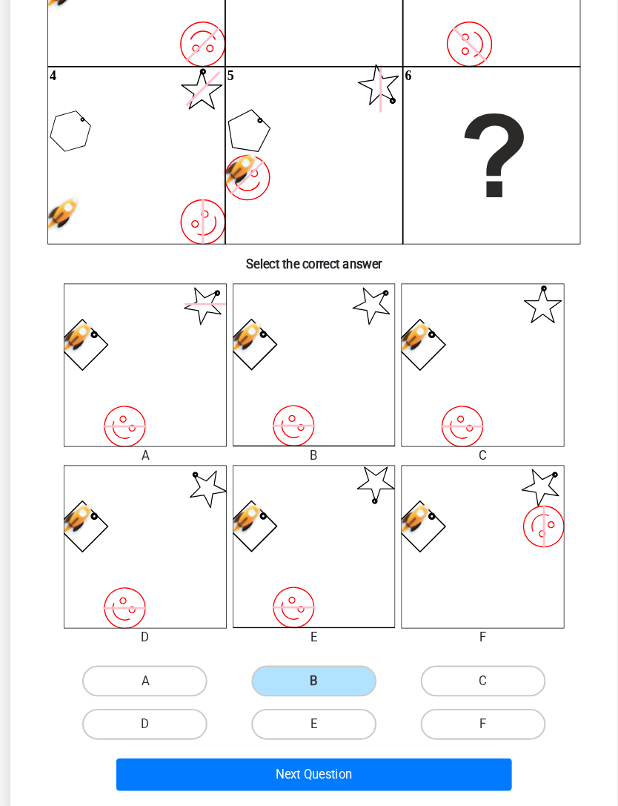
click at [383, 538] on button "Next Question" at bounding box center [309, 742] width 380 height 31
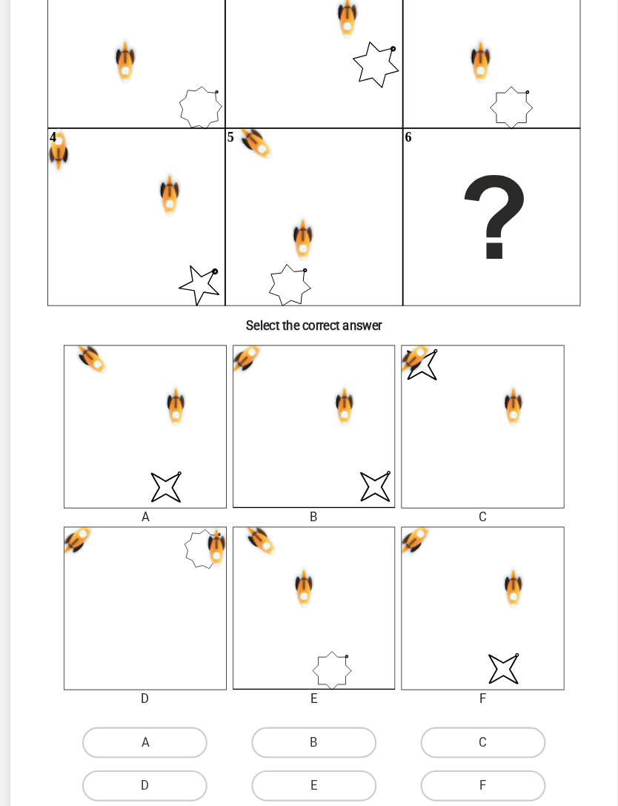
scroll to position [220, 0]
click at [427, 538] on label "F" at bounding box center [471, 753] width 120 height 30
click at [472, 538] on input "F" at bounding box center [477, 758] width 10 height 10
radio input "true"
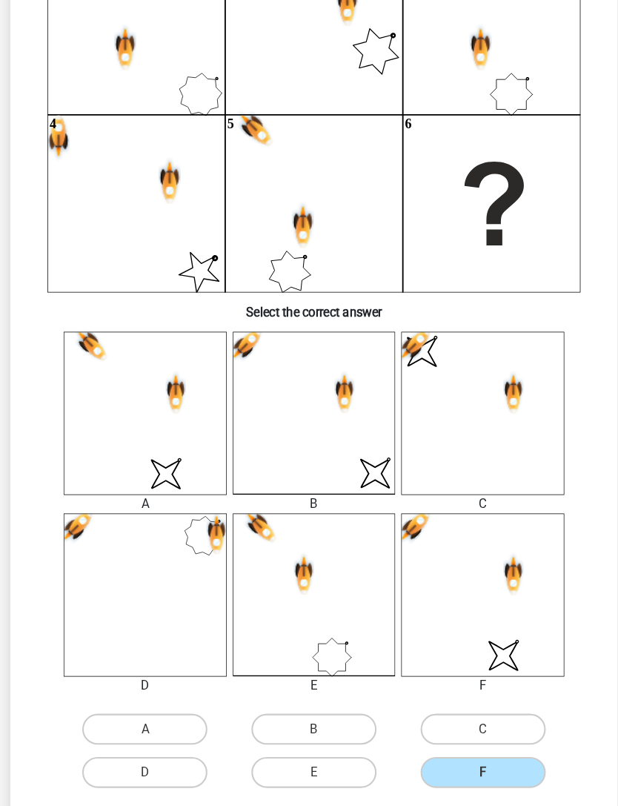
scroll to position [242, 0]
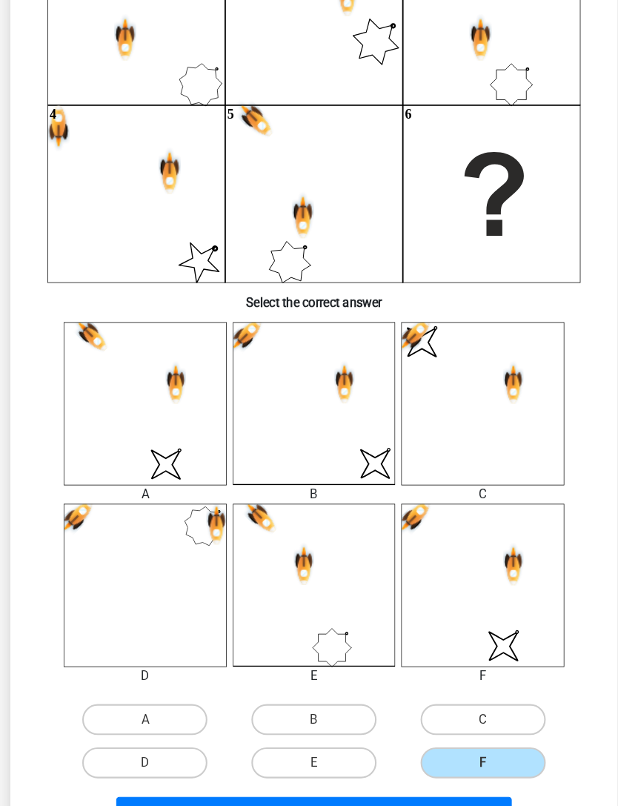
click at [311, 538] on button "Next Question" at bounding box center [309, 779] width 380 height 31
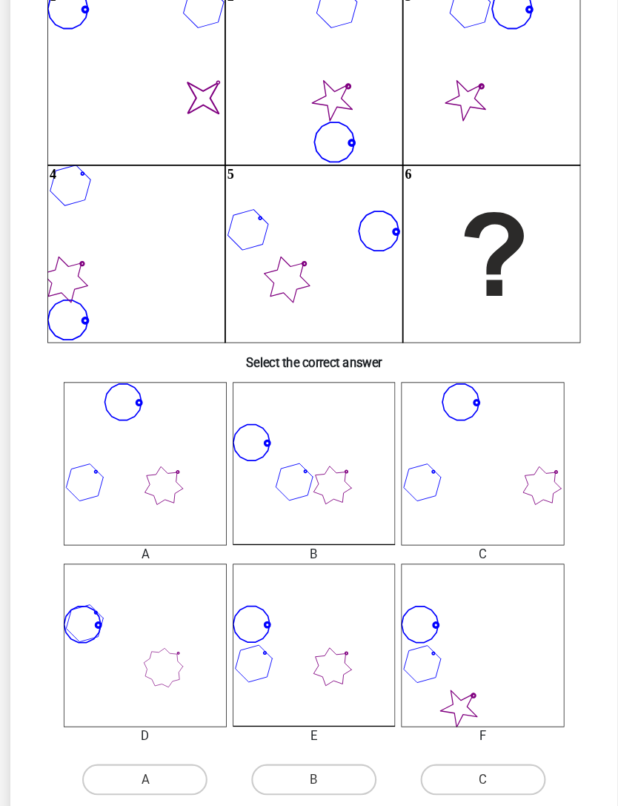
scroll to position [189, 0]
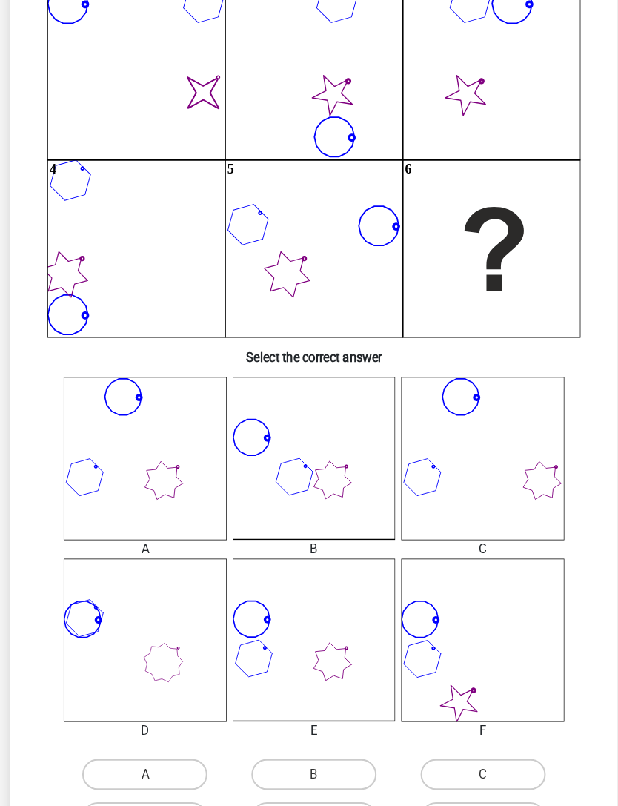
click at [267, 538] on label "E" at bounding box center [309, 785] width 120 height 30
click at [309, 538] on input "E" at bounding box center [314, 789] width 10 height 10
radio input "true"
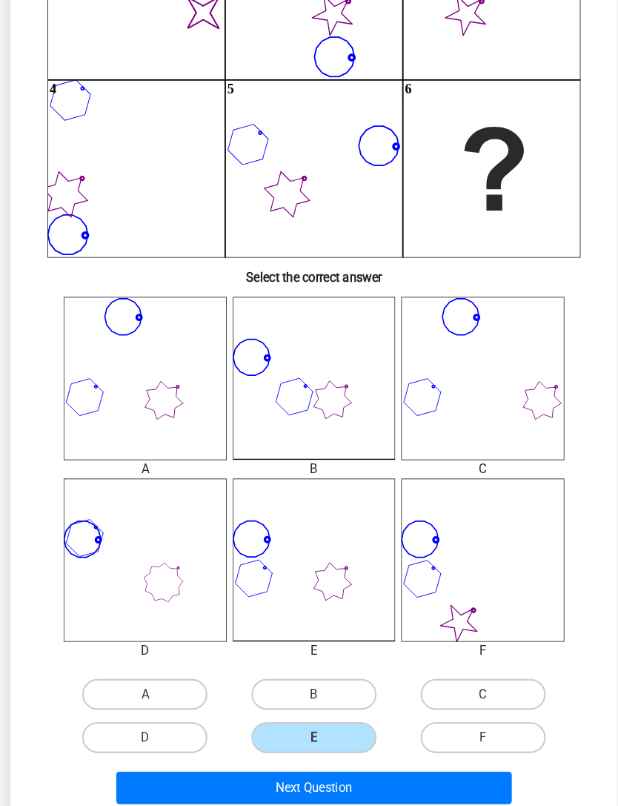
scroll to position [265, 0]
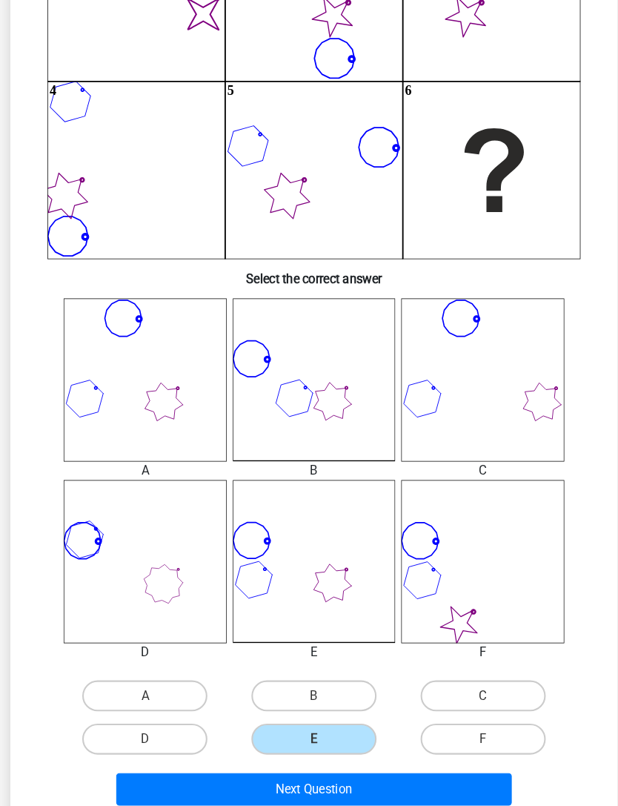
click at [133, 538] on button "Next Question" at bounding box center [309, 756] width 380 height 31
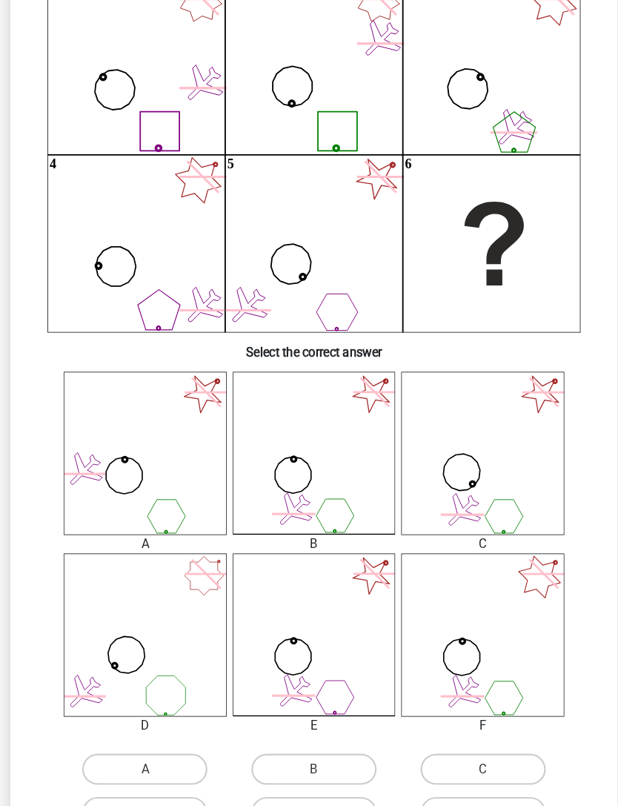
scroll to position [198, 0]
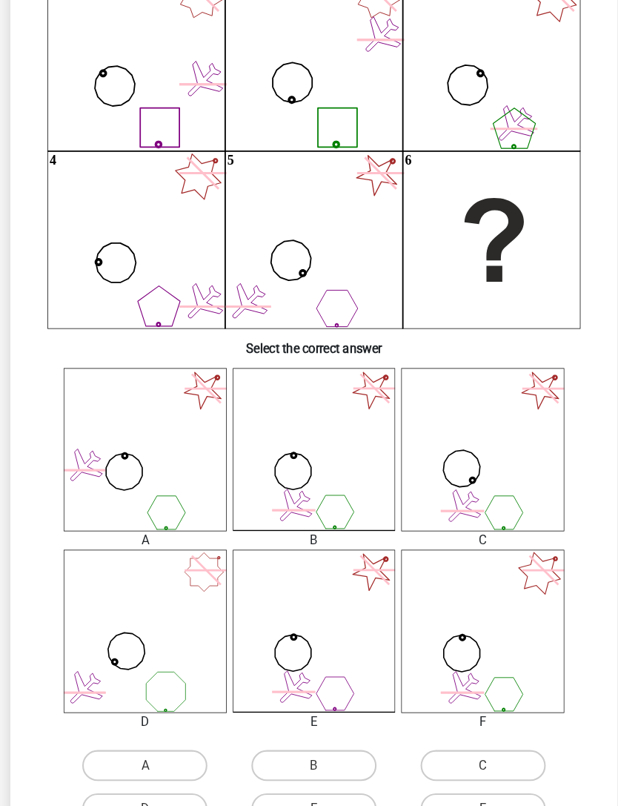
click at [257, 538] on label "B" at bounding box center [309, 734] width 120 height 30
click at [309, 538] on input "B" at bounding box center [314, 739] width 10 height 10
radio input "true"
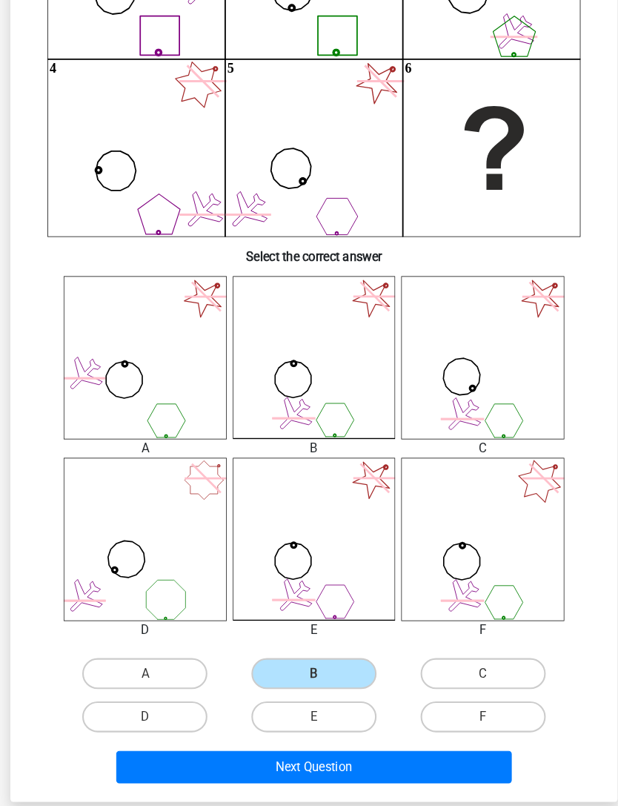
scroll to position [286, 0]
click at [133, 538] on button "Next Question" at bounding box center [309, 735] width 380 height 31
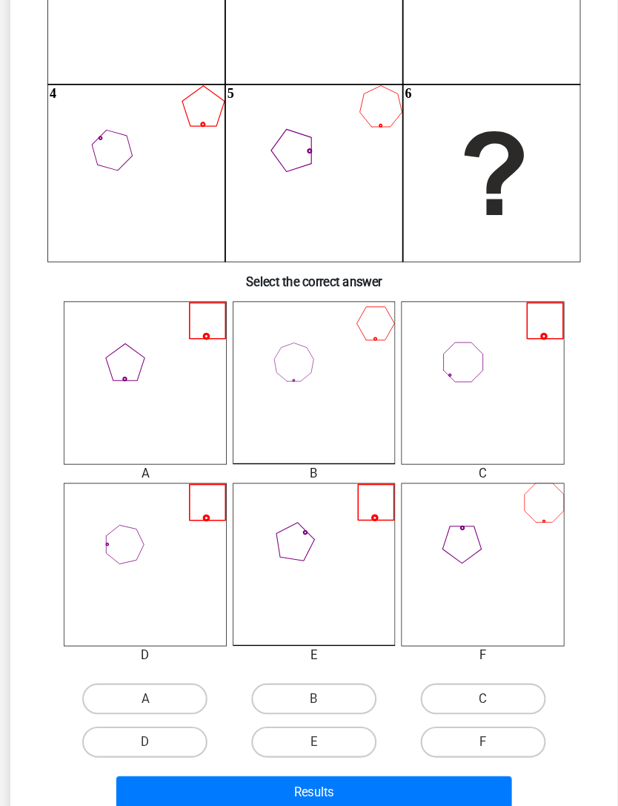
scroll to position [264, 0]
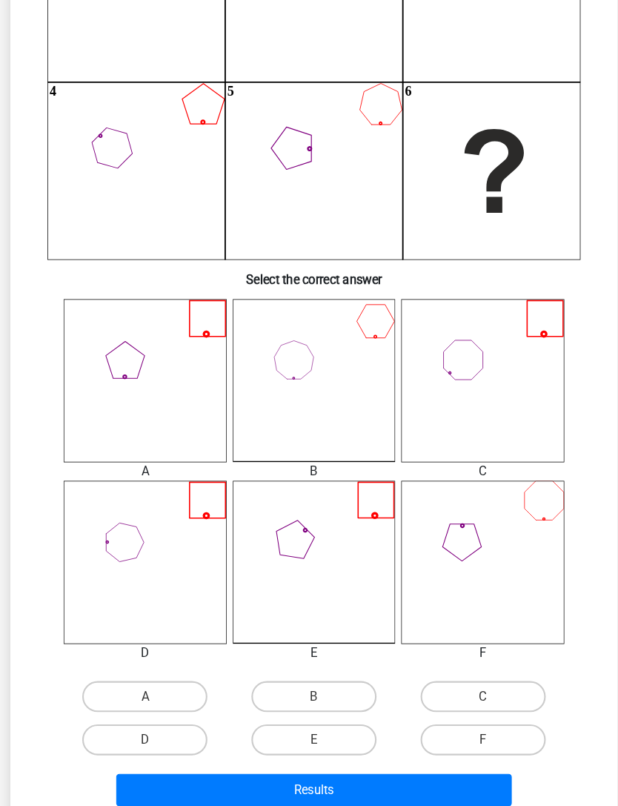
click at [339, 538] on label "E" at bounding box center [309, 710] width 120 height 30
click at [319, 538] on input "E" at bounding box center [314, 715] width 10 height 10
radio input "true"
click at [435, 538] on button "Results" at bounding box center [309, 757] width 380 height 31
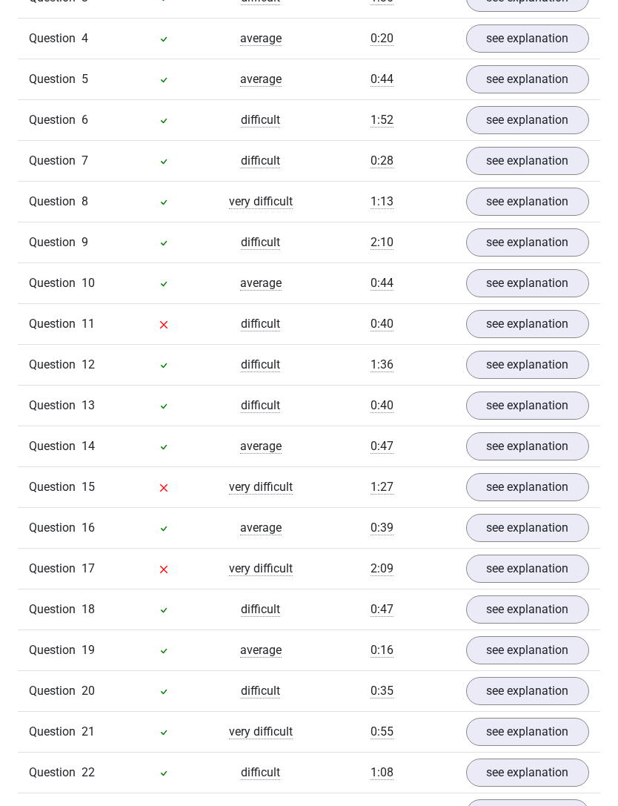
scroll to position [1154, 0]
click at [536, 490] on link "see explanation" at bounding box center [528, 487] width 124 height 28
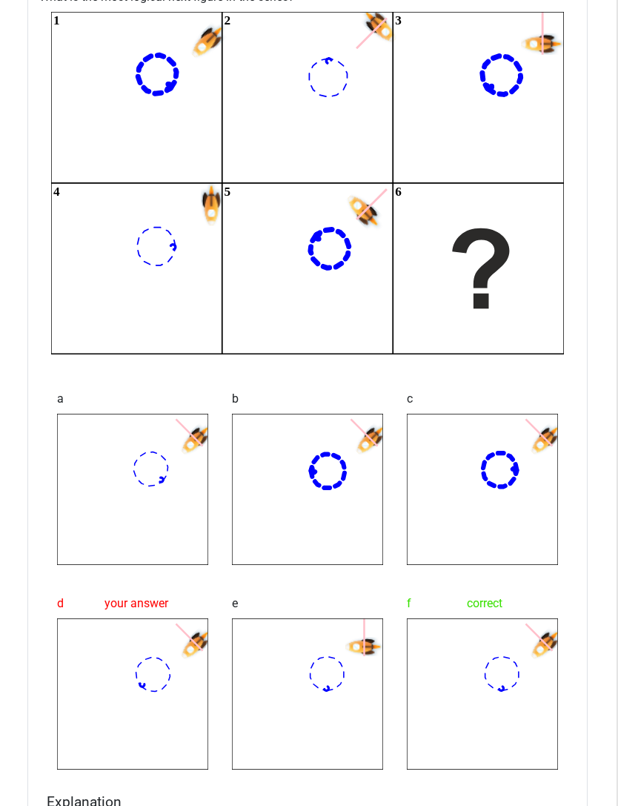
scroll to position [1697, 1]
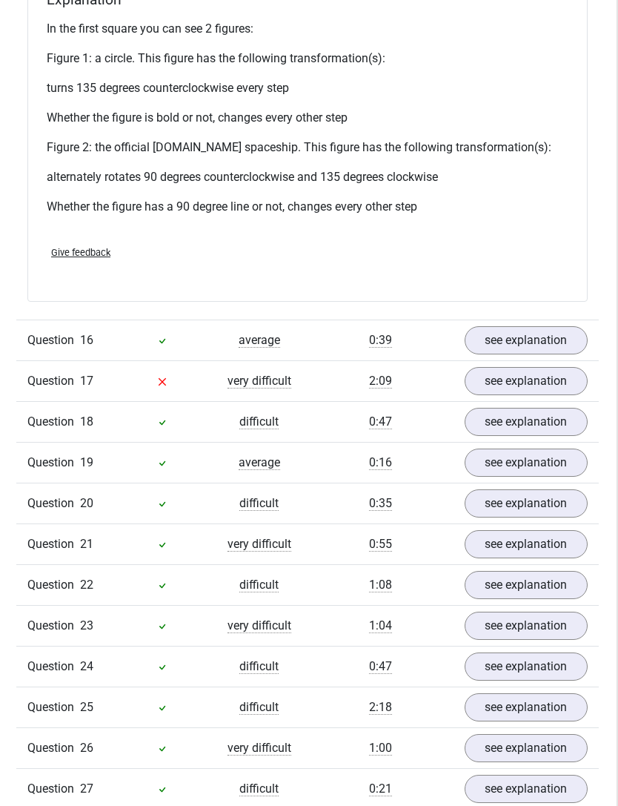
click at [561, 384] on link "see explanation" at bounding box center [527, 381] width 124 height 28
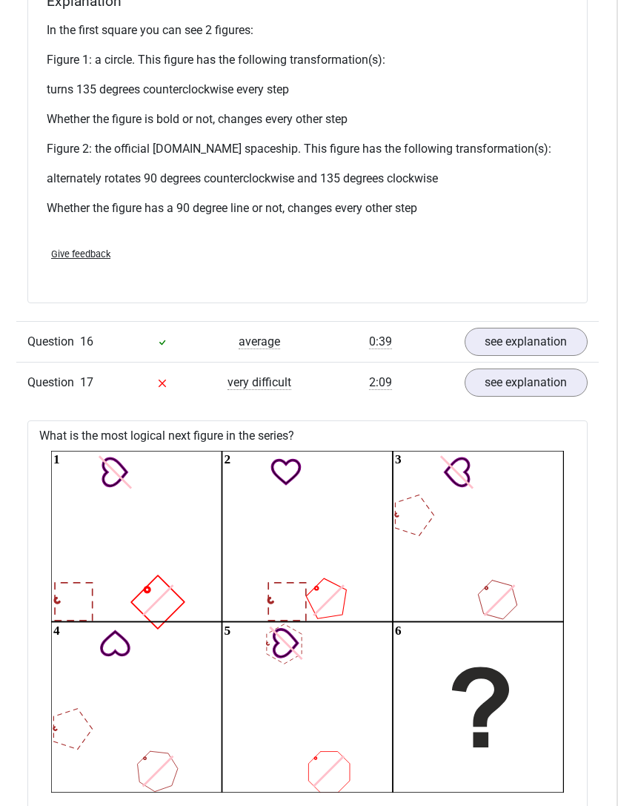
scroll to position [2499, 1]
click at [554, 390] on link "see explanation" at bounding box center [527, 382] width 124 height 28
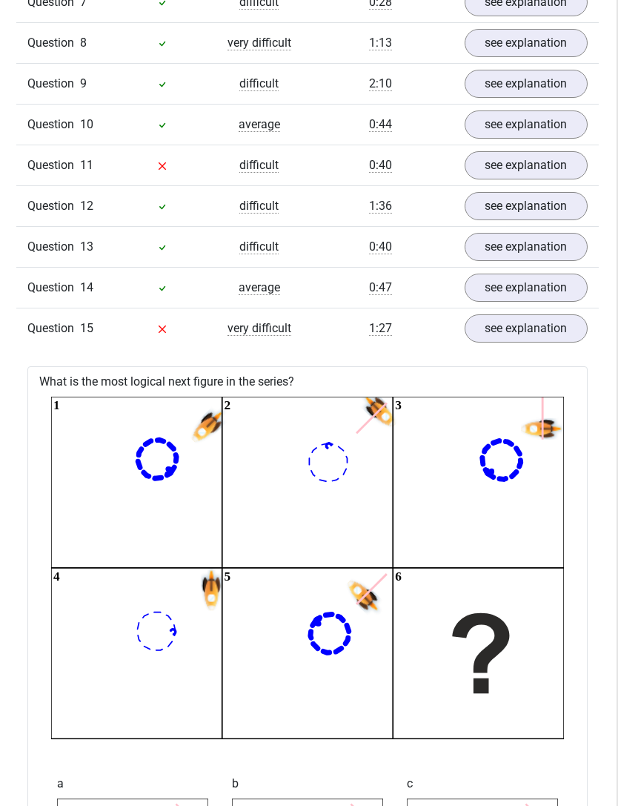
click at [556, 342] on link "see explanation" at bounding box center [527, 328] width 124 height 28
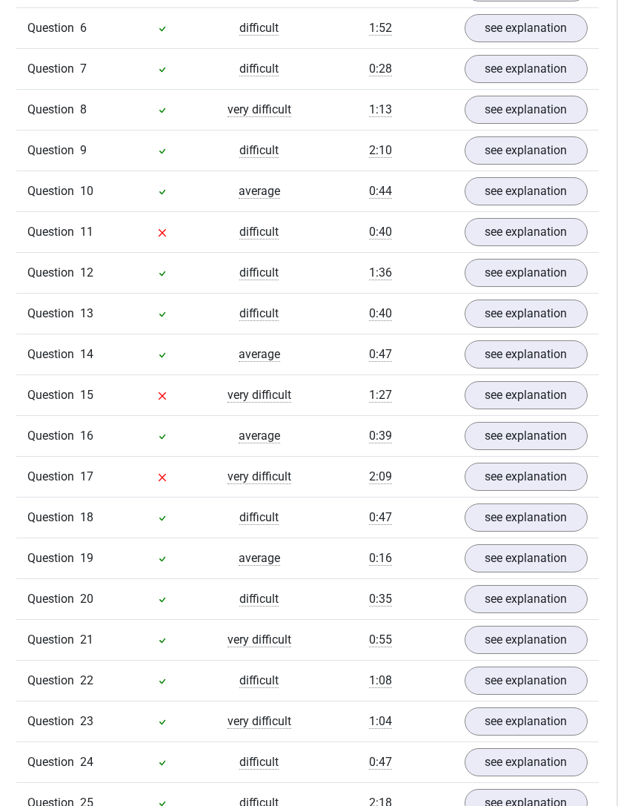
scroll to position [1118, 1]
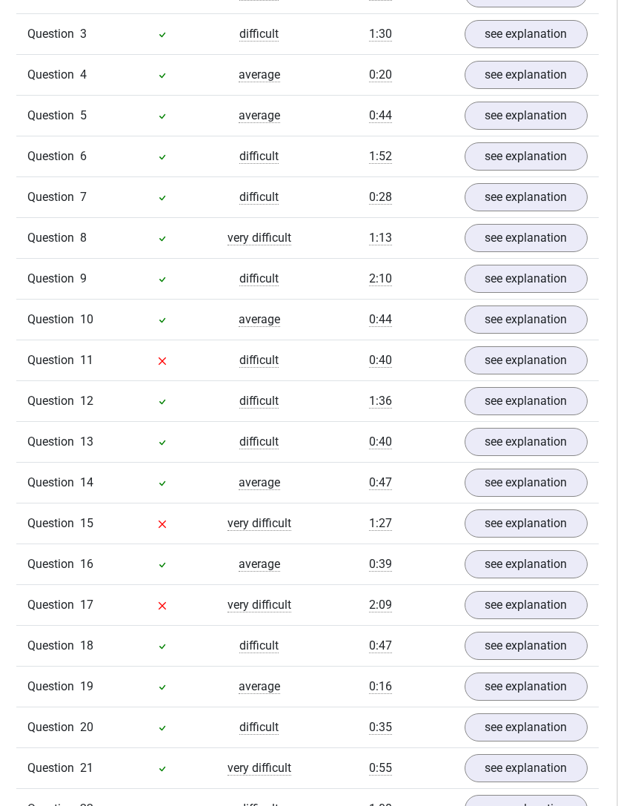
click at [549, 362] on link "see explanation" at bounding box center [527, 360] width 124 height 28
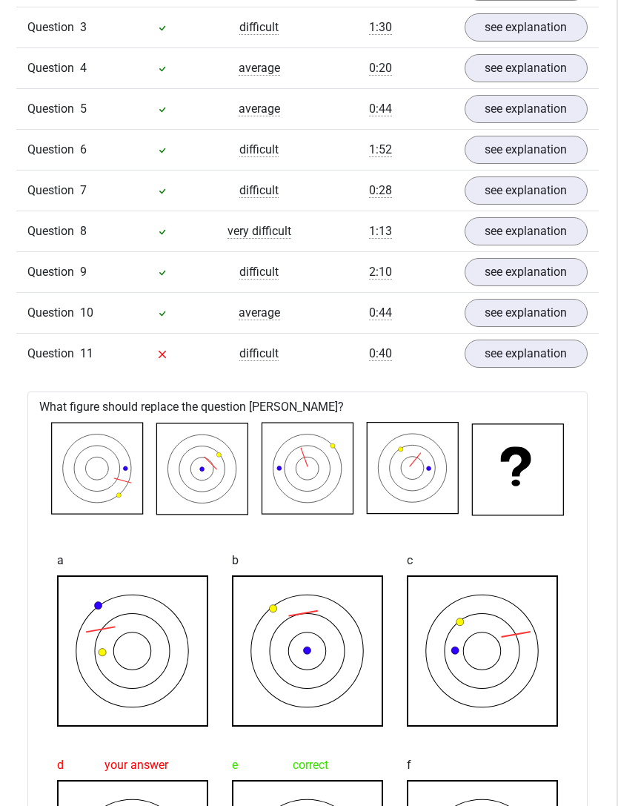
scroll to position [1100, 1]
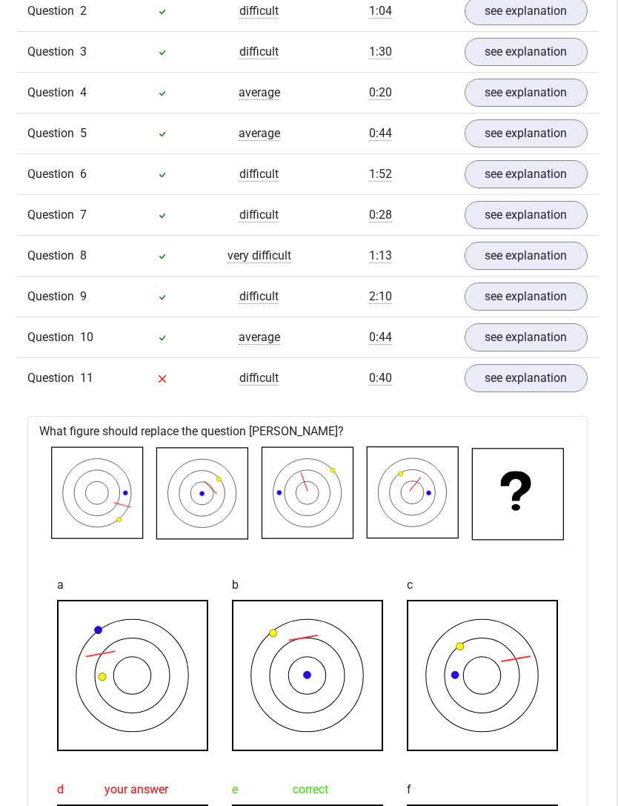
click at [540, 371] on link "see explanation" at bounding box center [527, 378] width 124 height 28
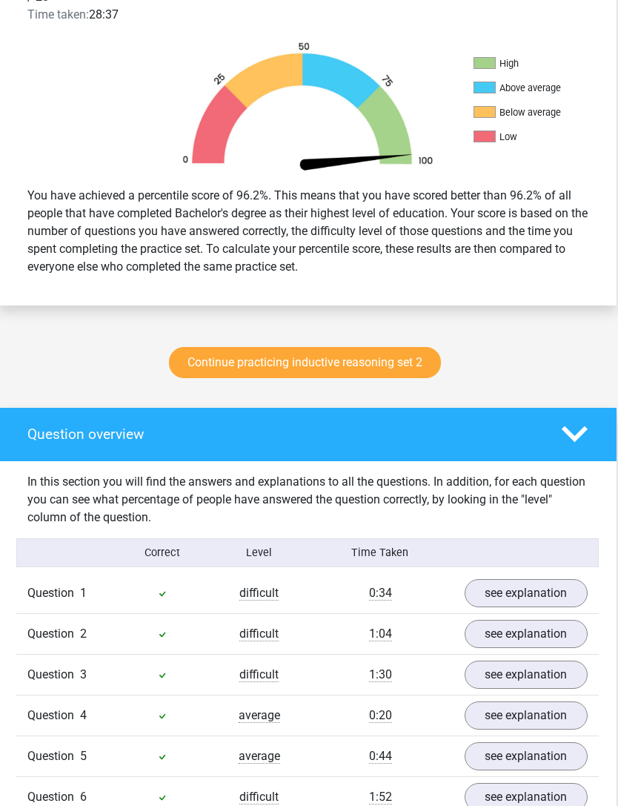
scroll to position [454, 1]
